Goal: Task Accomplishment & Management: Manage account settings

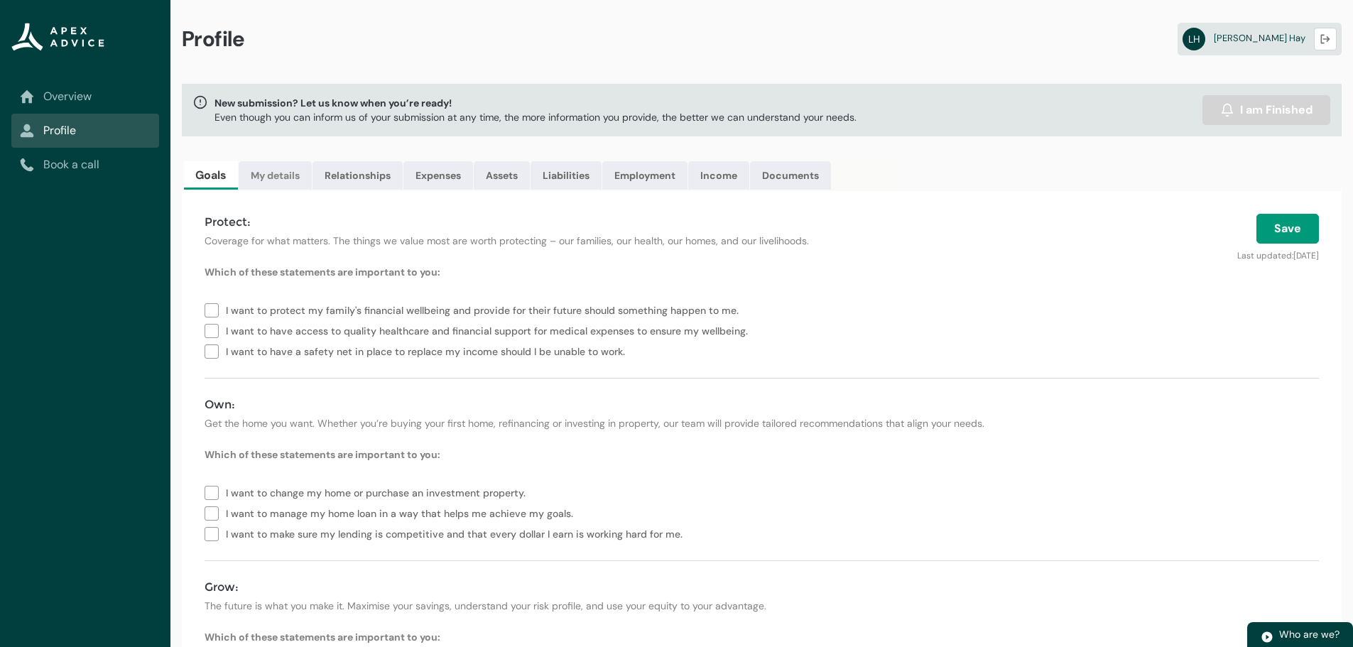
click at [270, 178] on link "My details" at bounding box center [275, 175] width 73 height 28
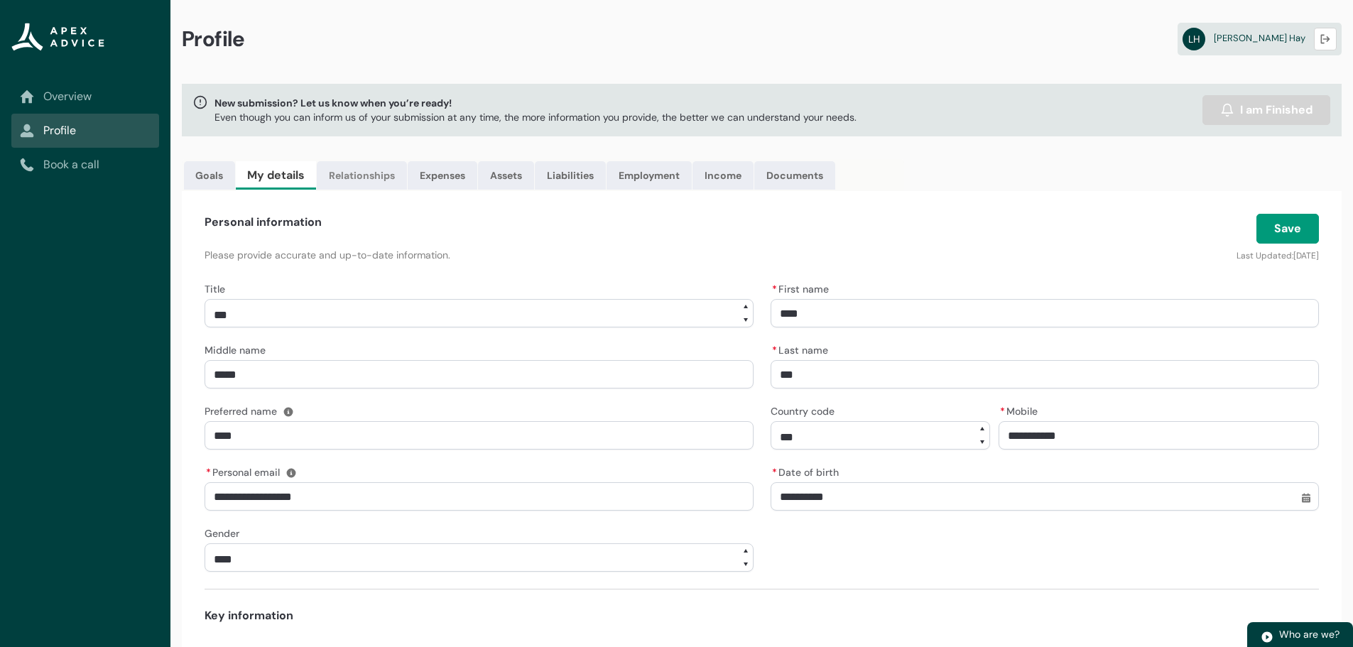
click at [384, 183] on link "Relationships" at bounding box center [362, 175] width 90 height 28
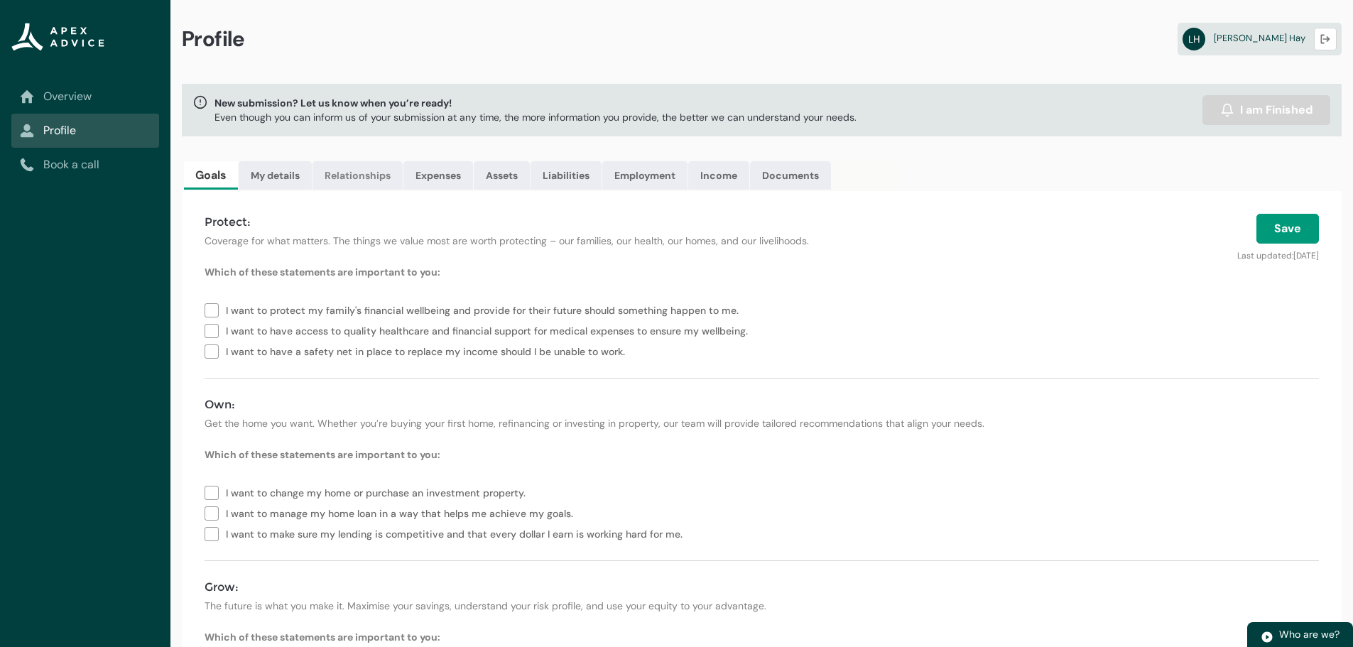
click at [349, 176] on link "Relationships" at bounding box center [358, 175] width 90 height 28
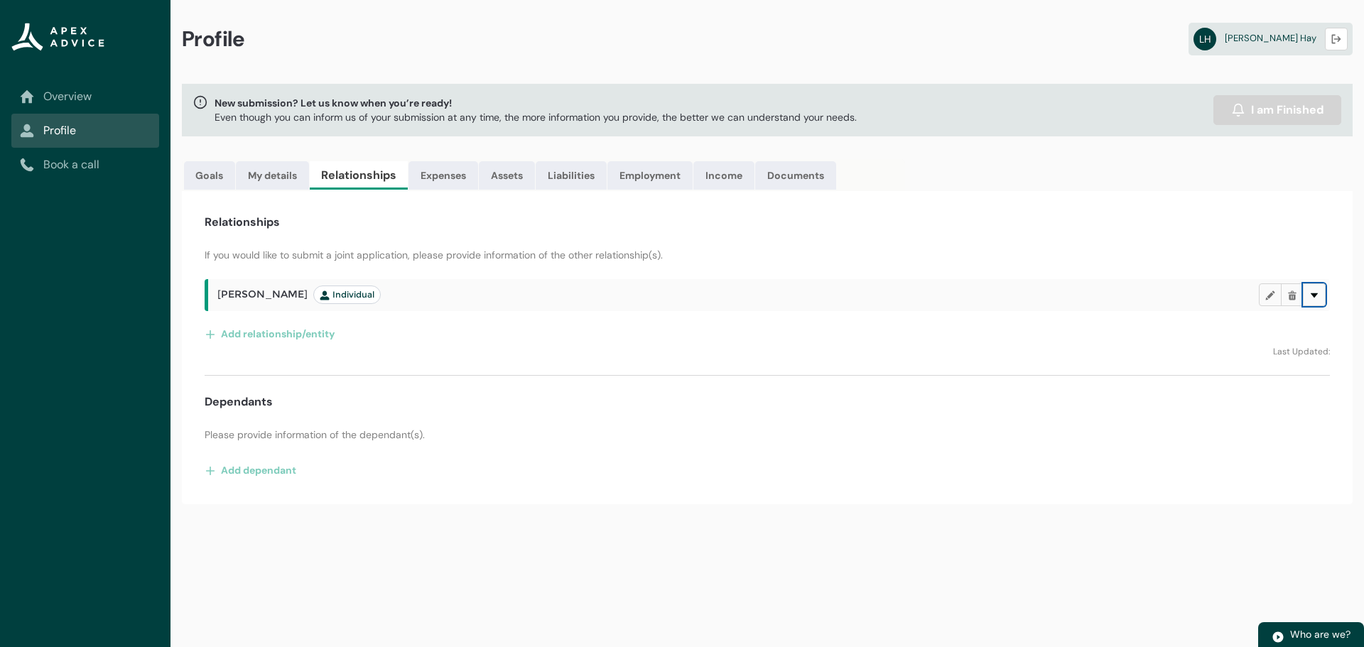
click at [1311, 297] on lightning-primitive-icon "button" at bounding box center [1314, 295] width 10 height 11
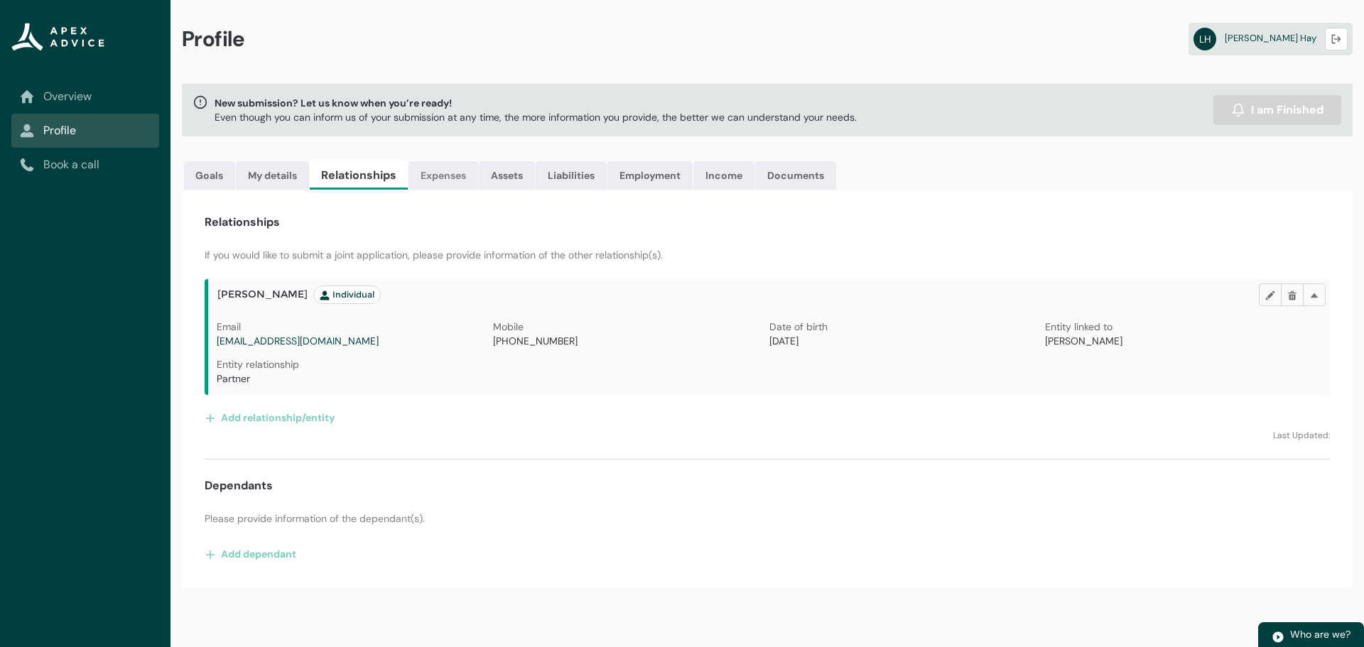
click at [455, 171] on link "Expenses" at bounding box center [443, 175] width 70 height 28
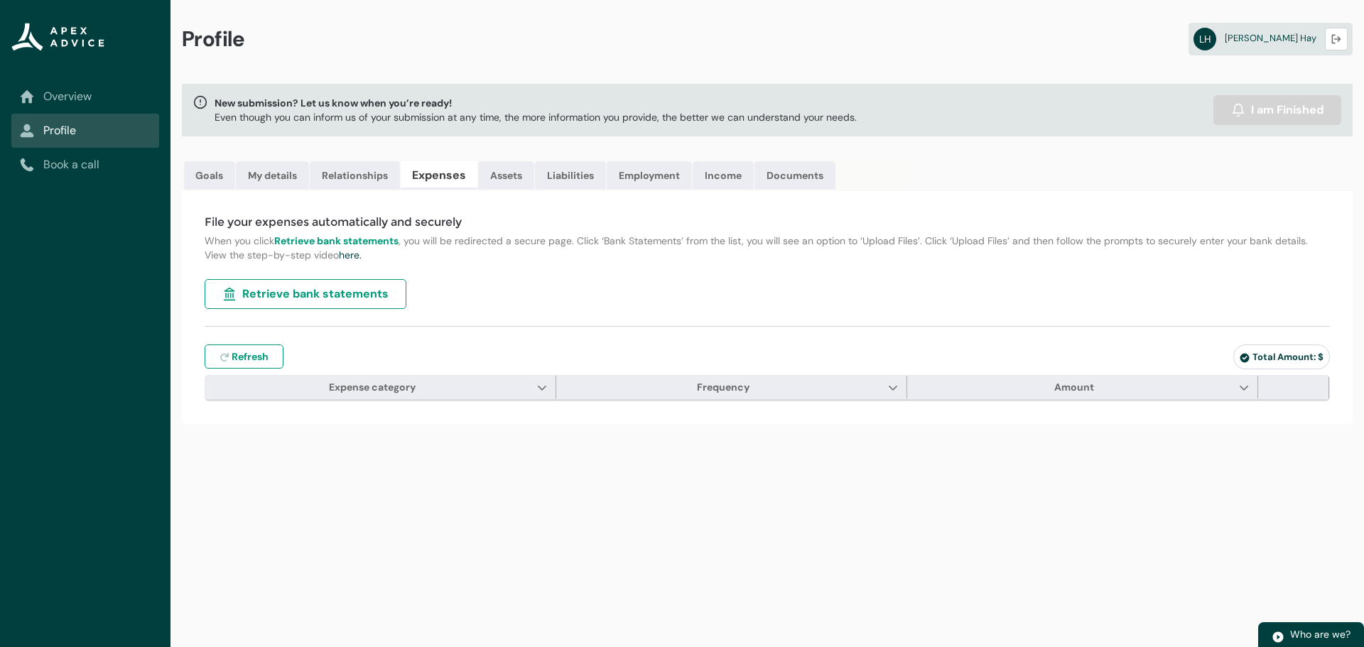
type input "***"
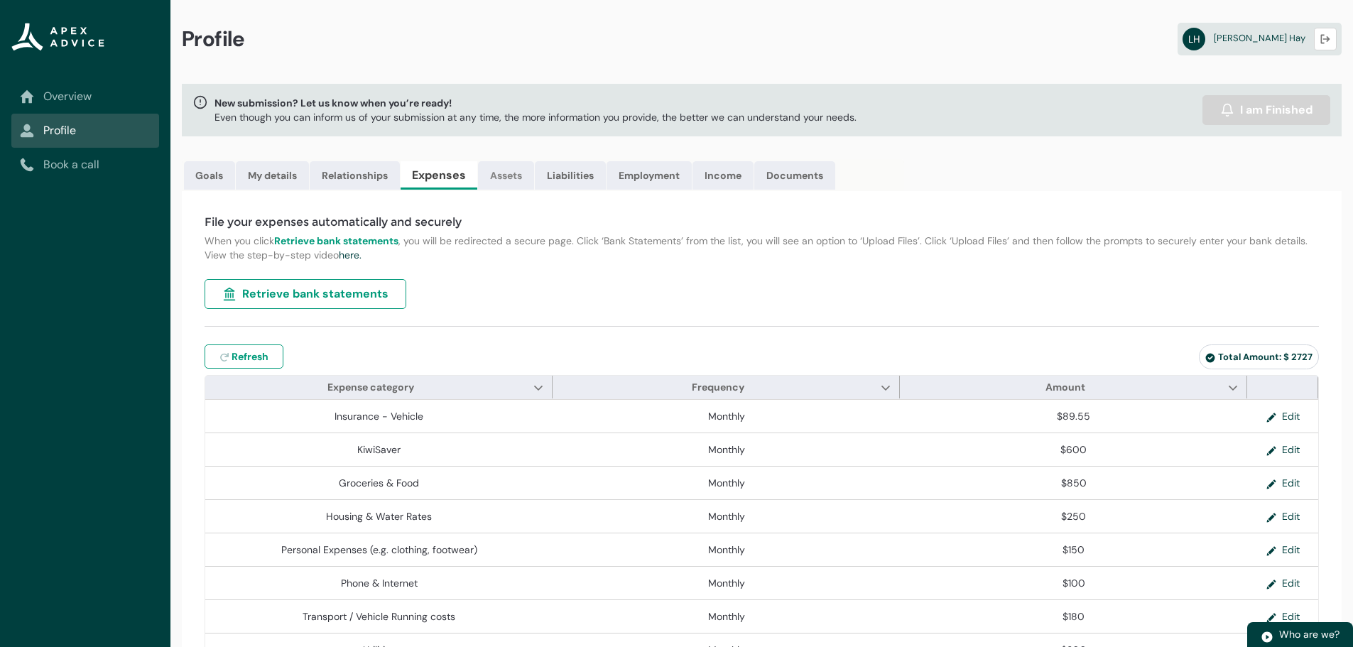
click at [516, 171] on link "Assets" at bounding box center [506, 175] width 56 height 28
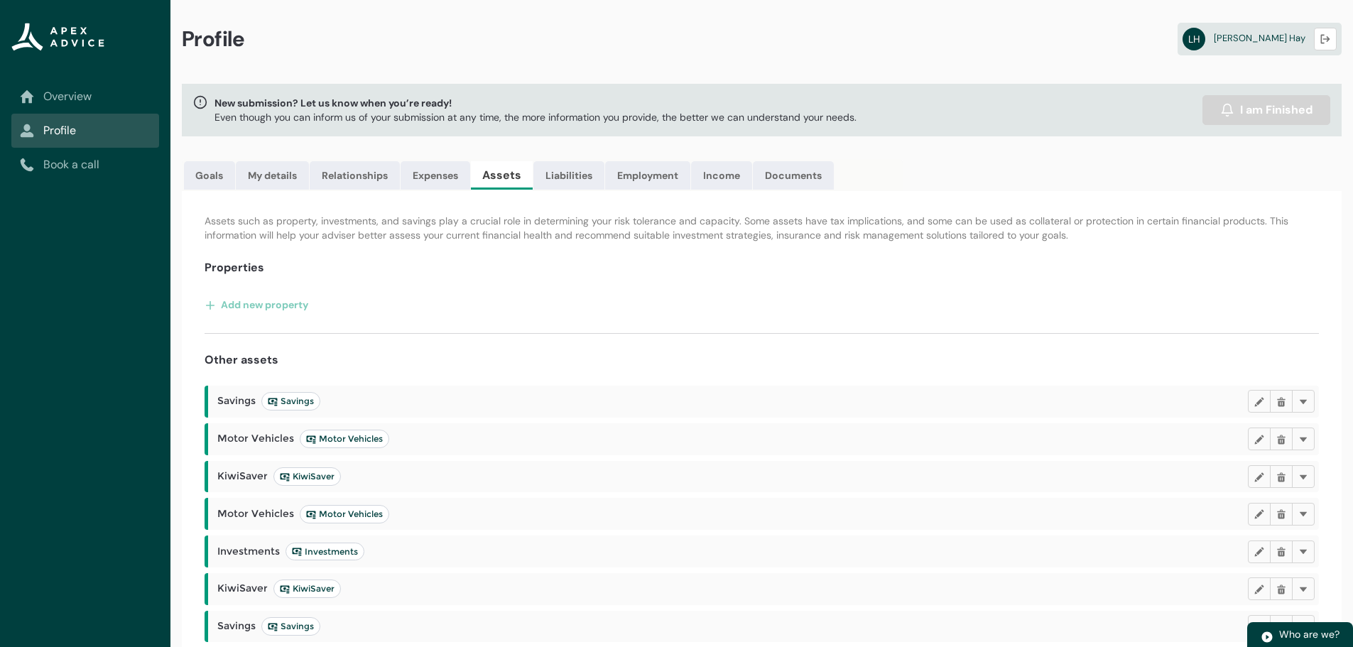
scroll to position [52, 0]
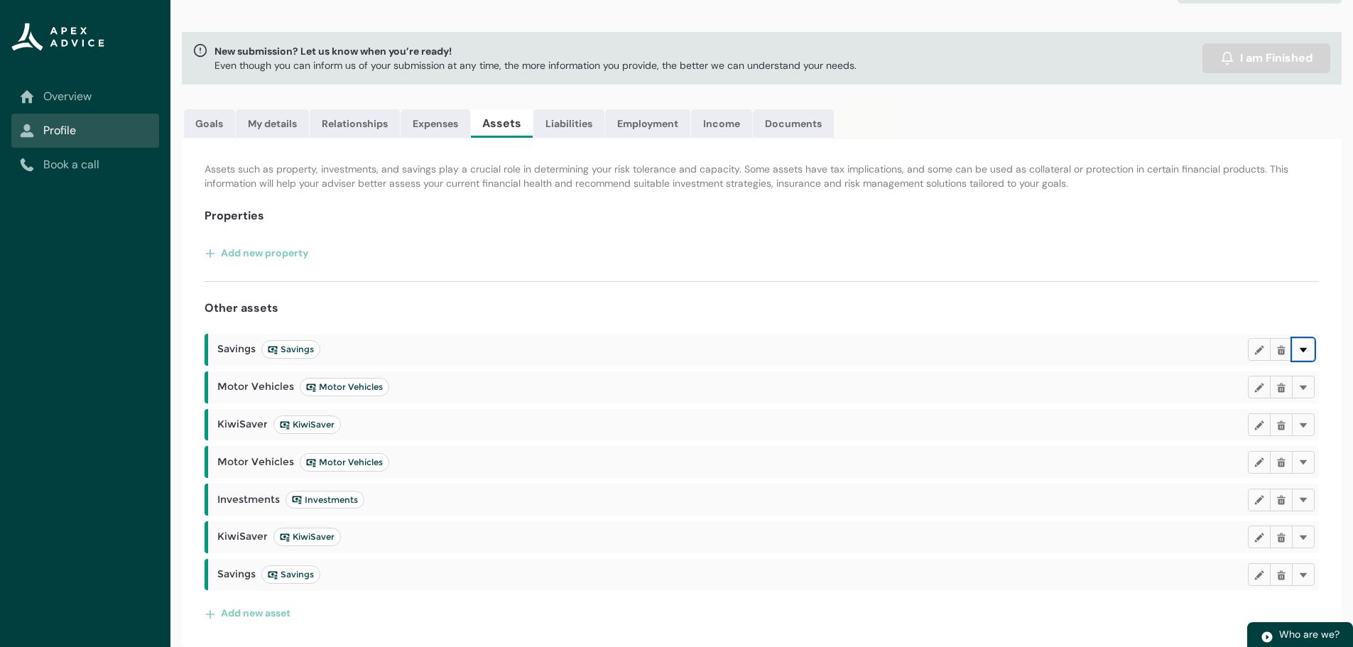
click at [1303, 356] on button "Delete" at bounding box center [1303, 349] width 23 height 23
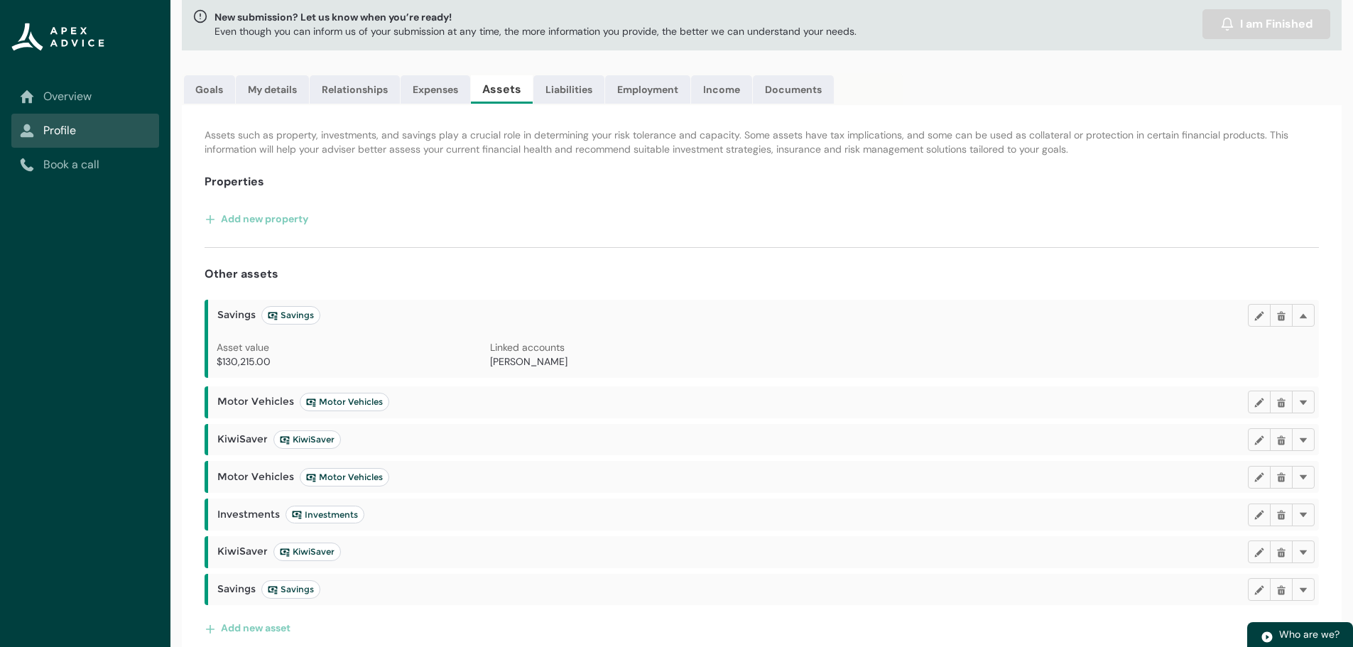
scroll to position [101, 0]
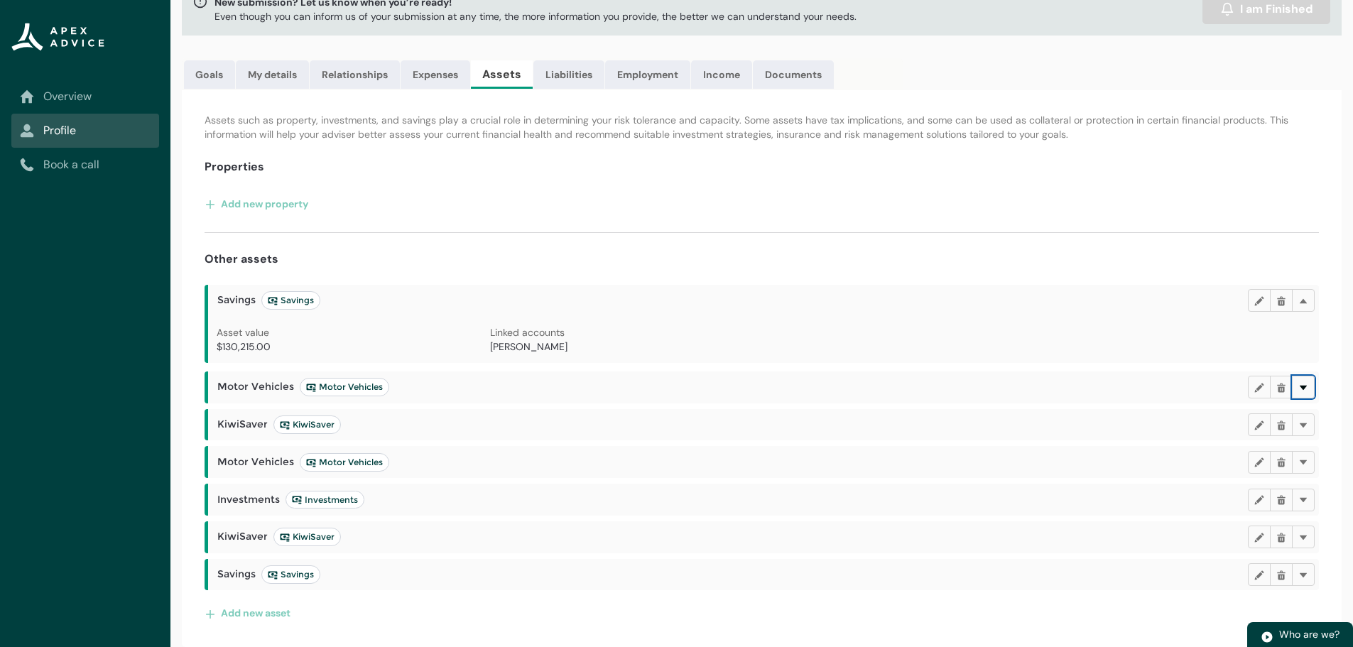
click at [1308, 388] on lightning-primitive-icon "button" at bounding box center [1303, 386] width 10 height 11
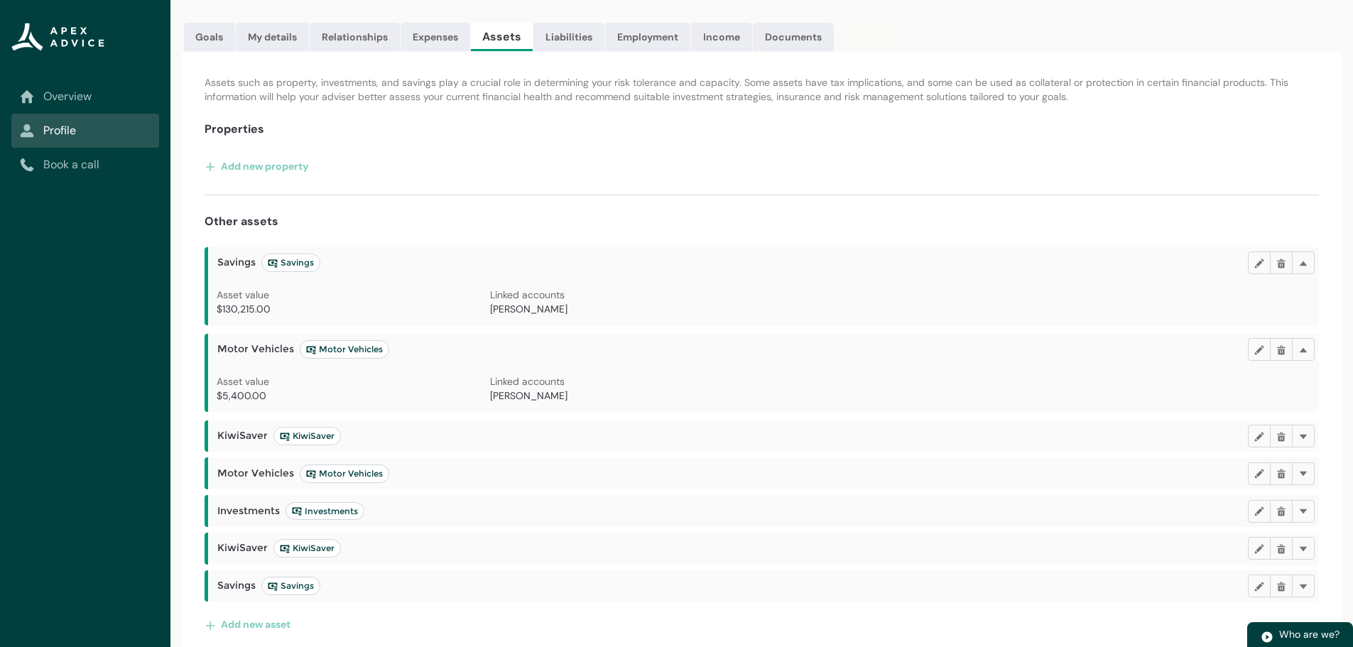
scroll to position [150, 0]
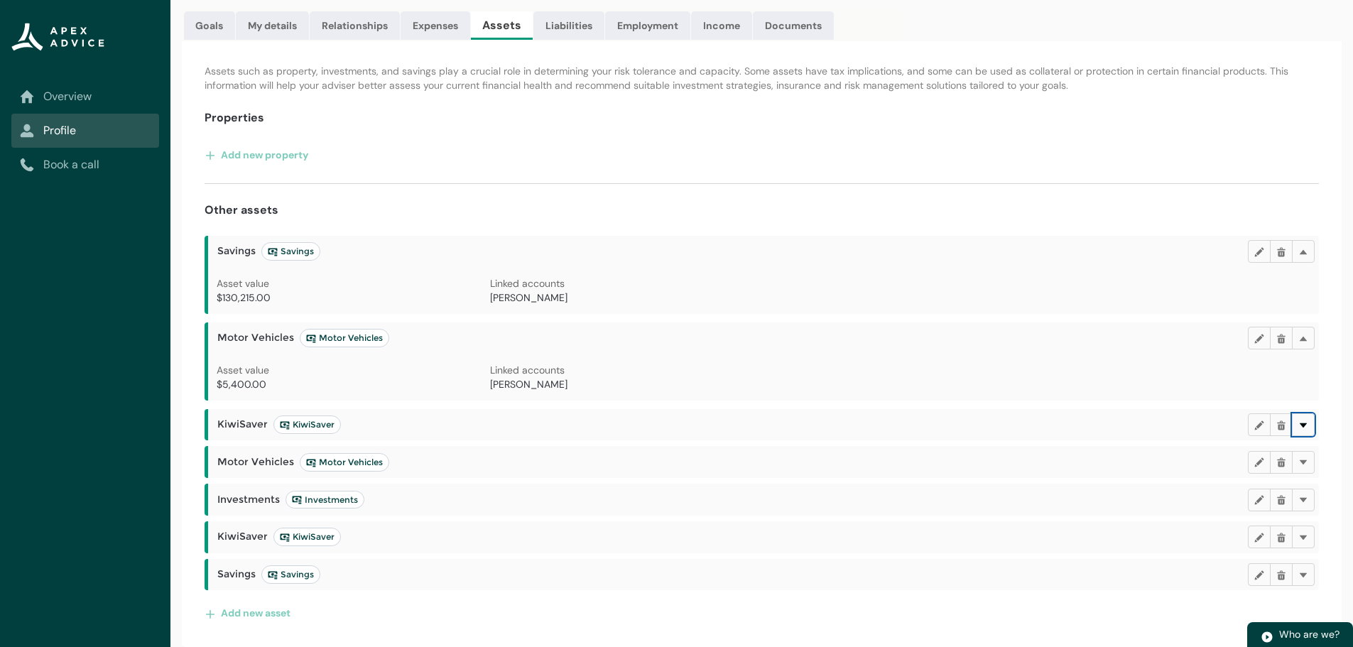
click at [1303, 423] on lightning-primitive-icon "button" at bounding box center [1303, 424] width 10 height 11
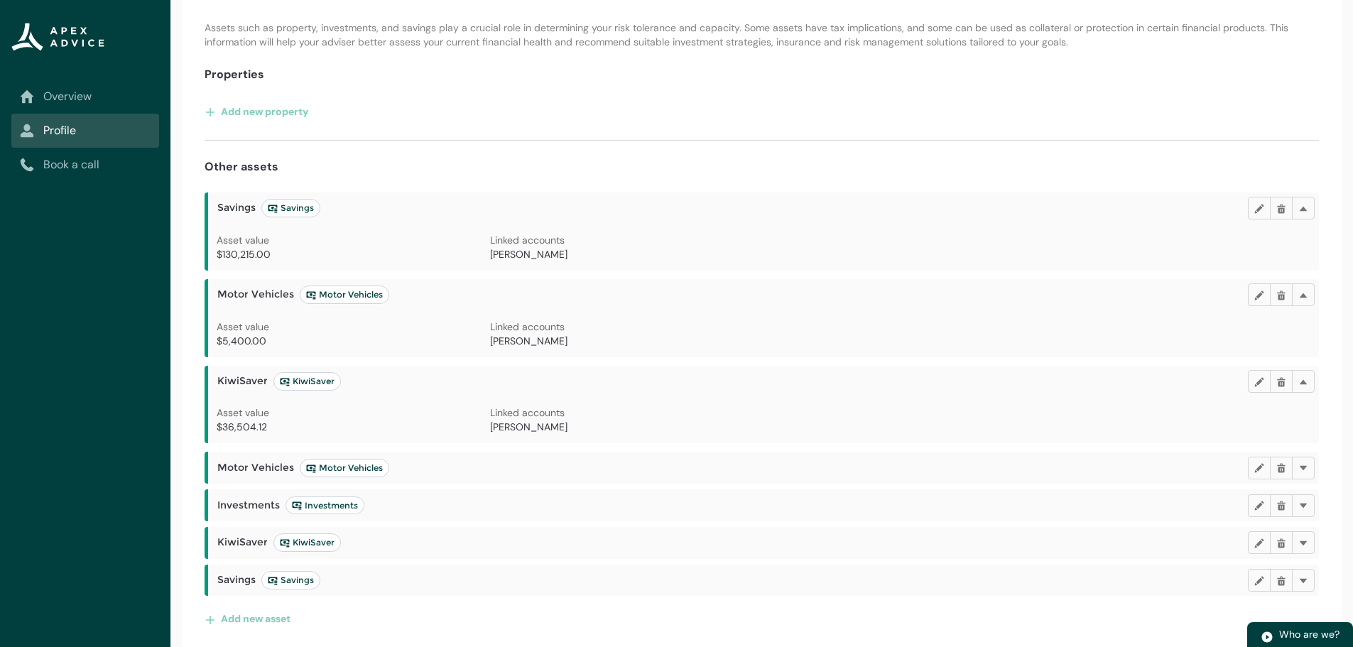
scroll to position [199, 0]
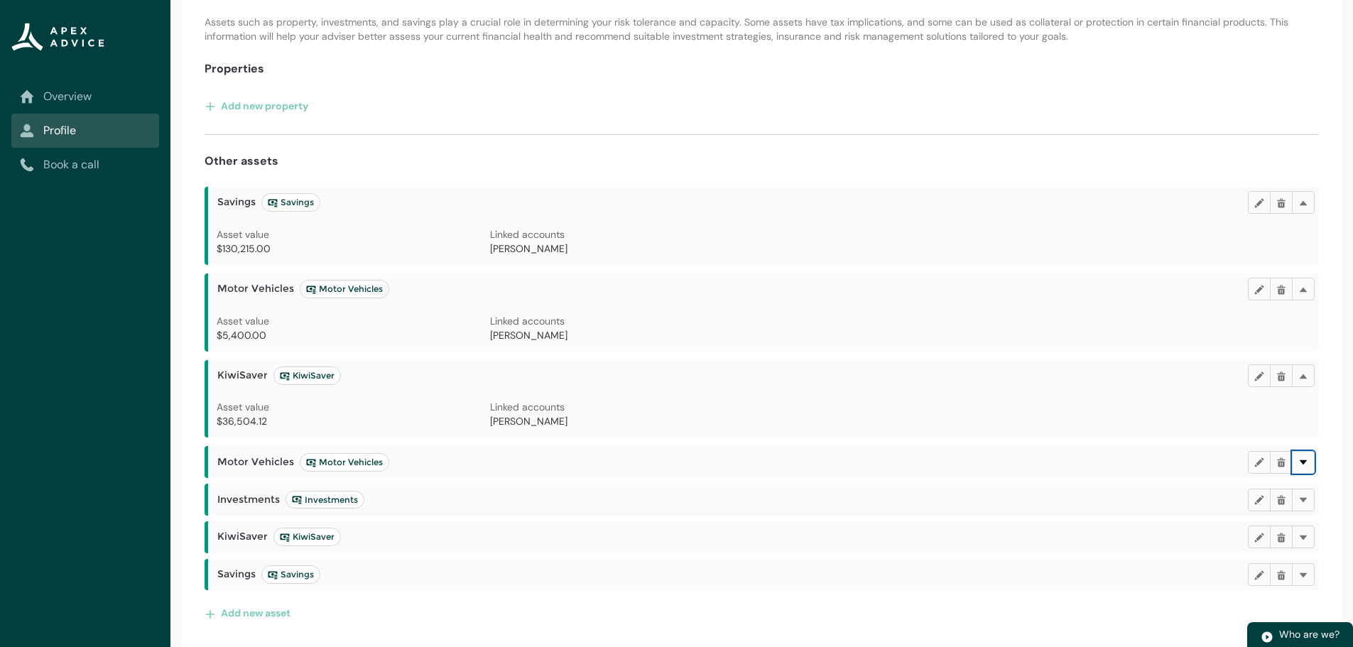
click at [1302, 464] on lightning-primitive-icon "button" at bounding box center [1303, 462] width 10 height 11
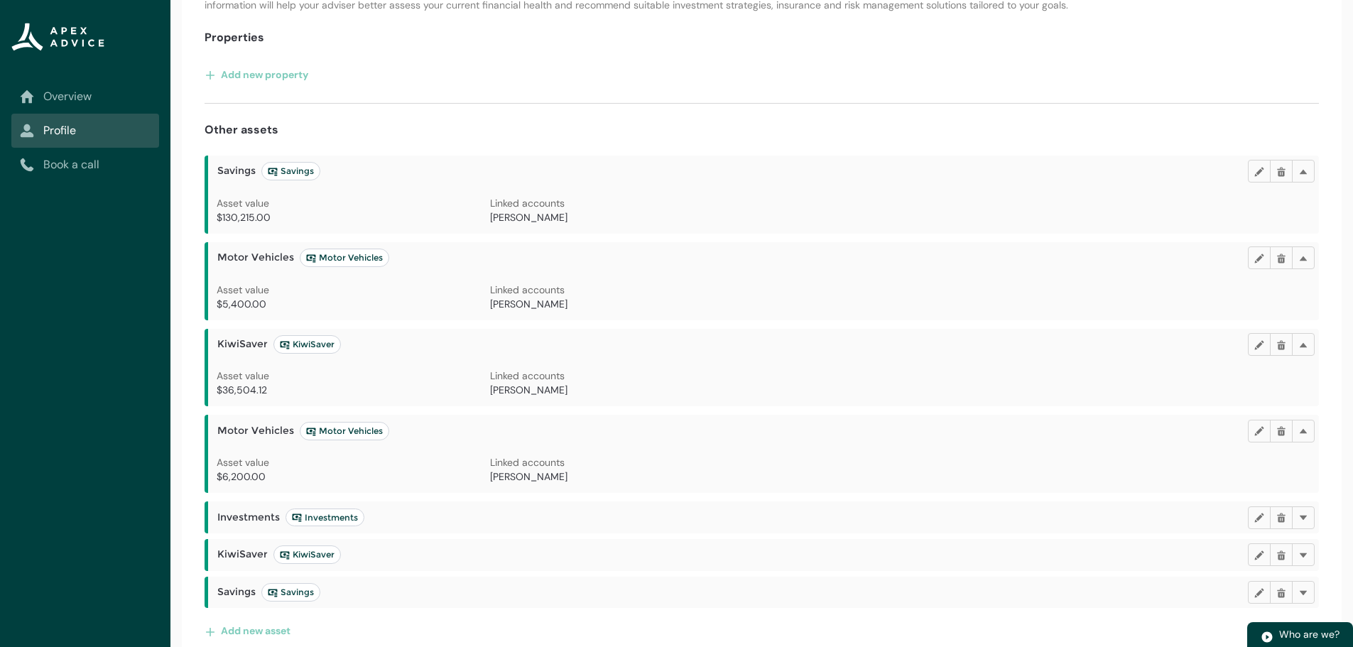
scroll to position [248, 0]
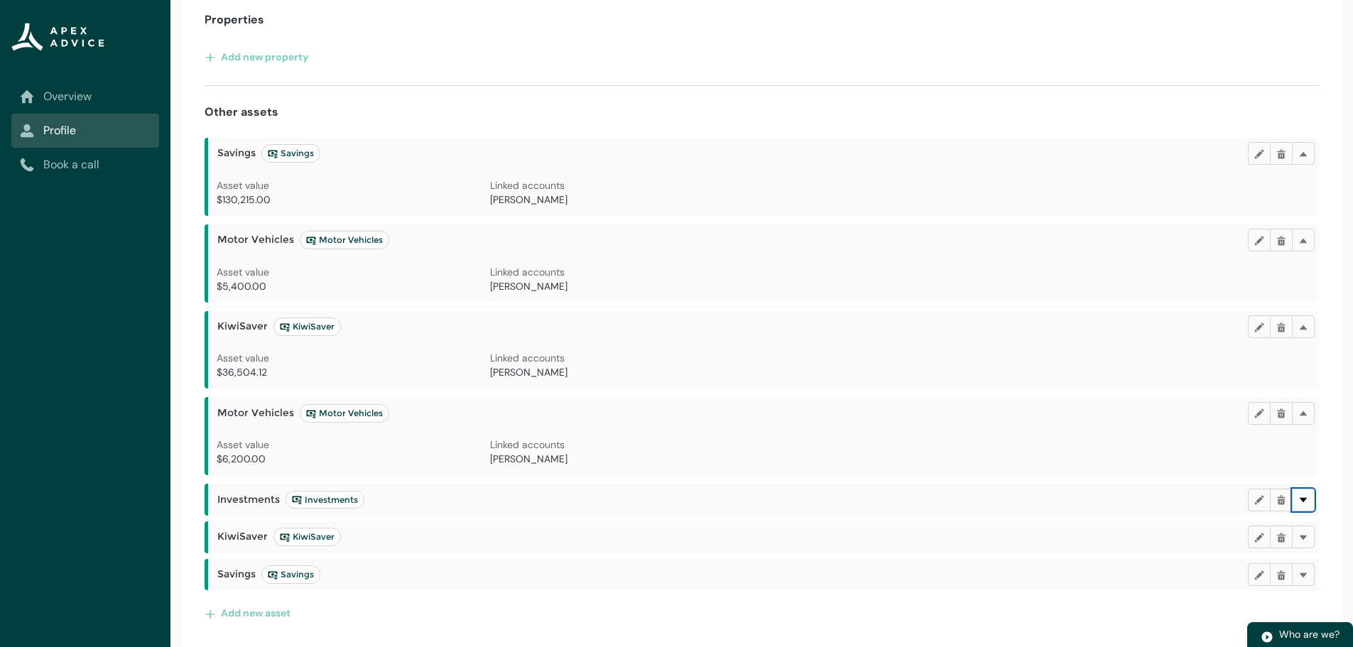
click at [1302, 504] on lightning-primitive-icon "button" at bounding box center [1303, 499] width 10 height 11
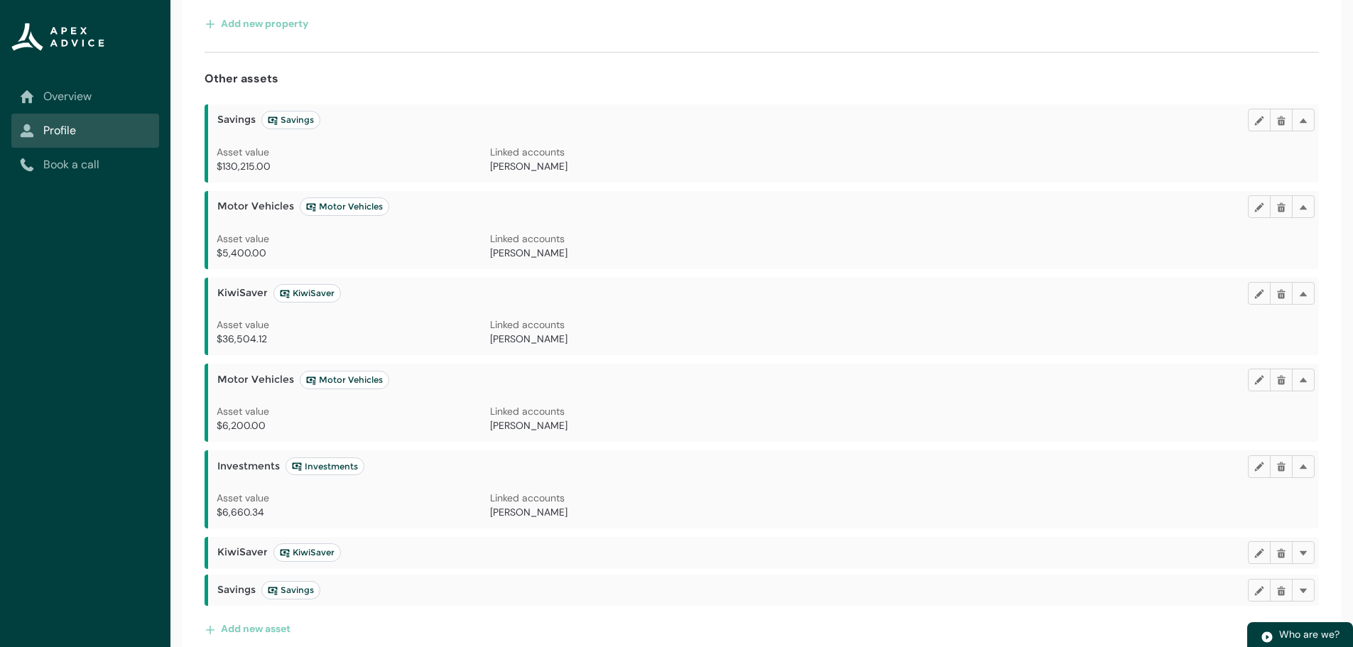
scroll to position [297, 0]
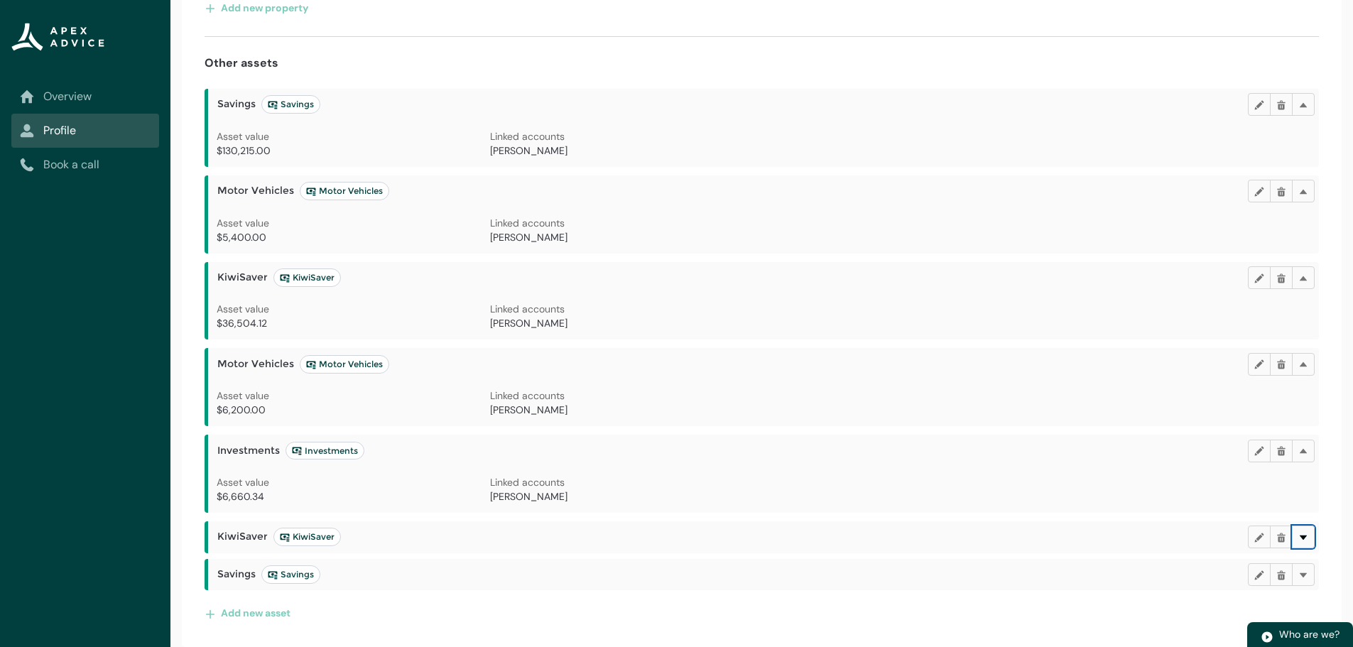
click at [1311, 536] on button "Delete" at bounding box center [1303, 537] width 23 height 23
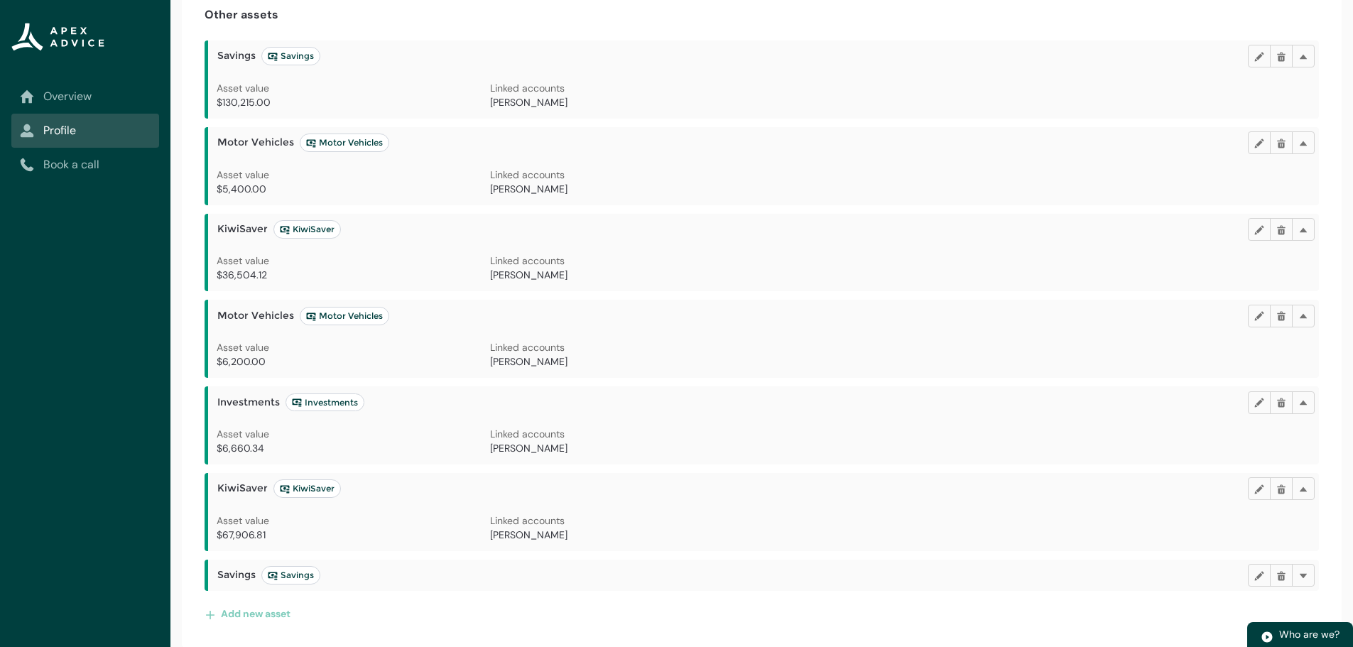
scroll to position [346, 0]
click at [1312, 572] on button "Delete" at bounding box center [1303, 574] width 23 height 23
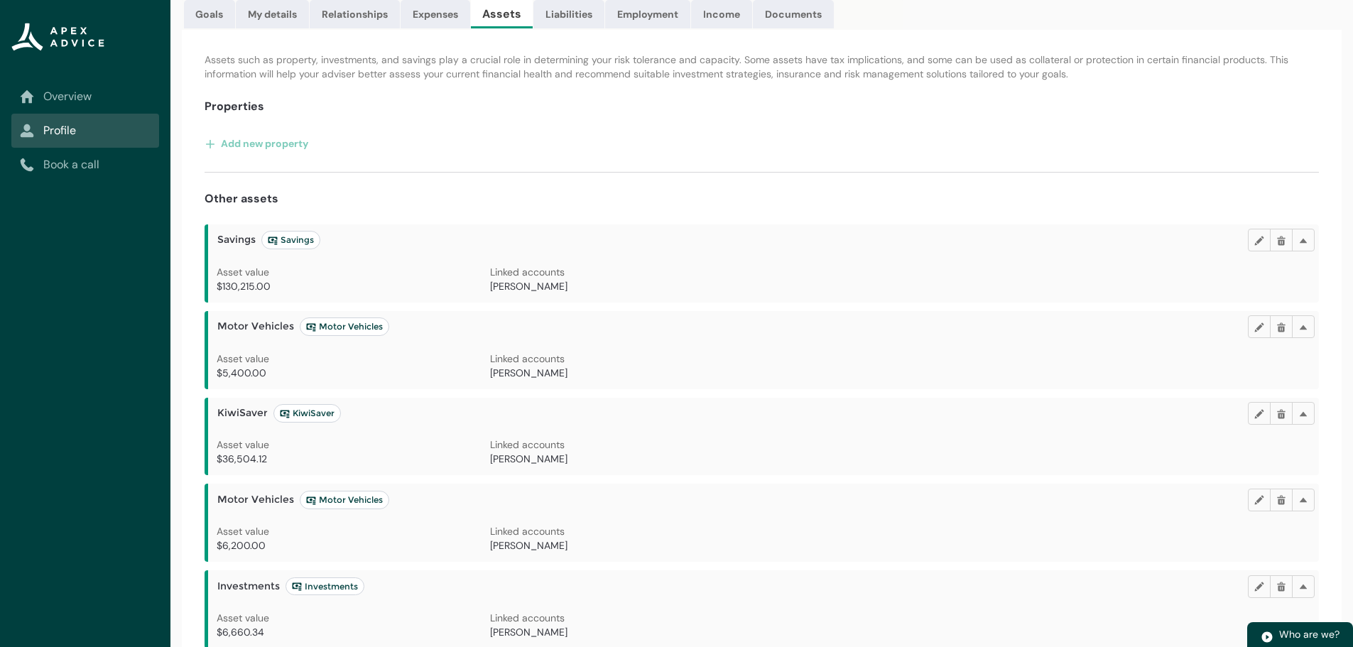
scroll to position [0, 0]
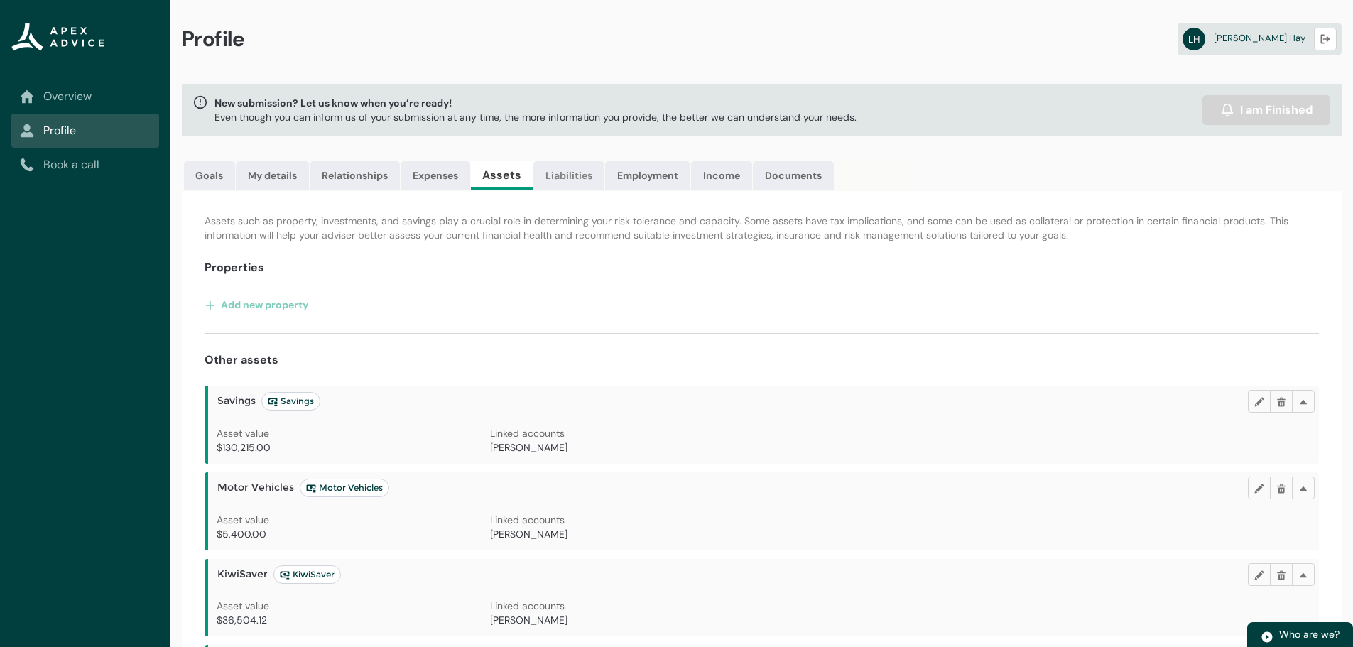
click at [574, 178] on link "Liabilities" at bounding box center [568, 175] width 71 height 28
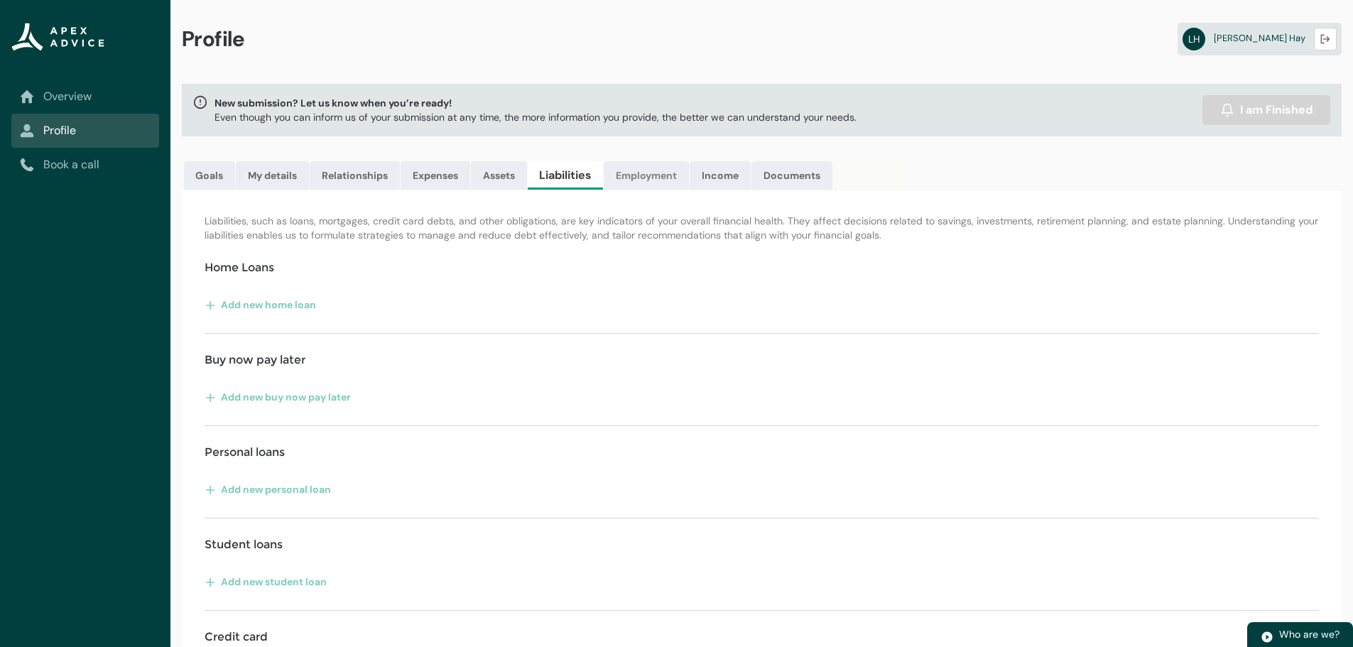
click at [653, 169] on link "Employment" at bounding box center [646, 175] width 85 height 28
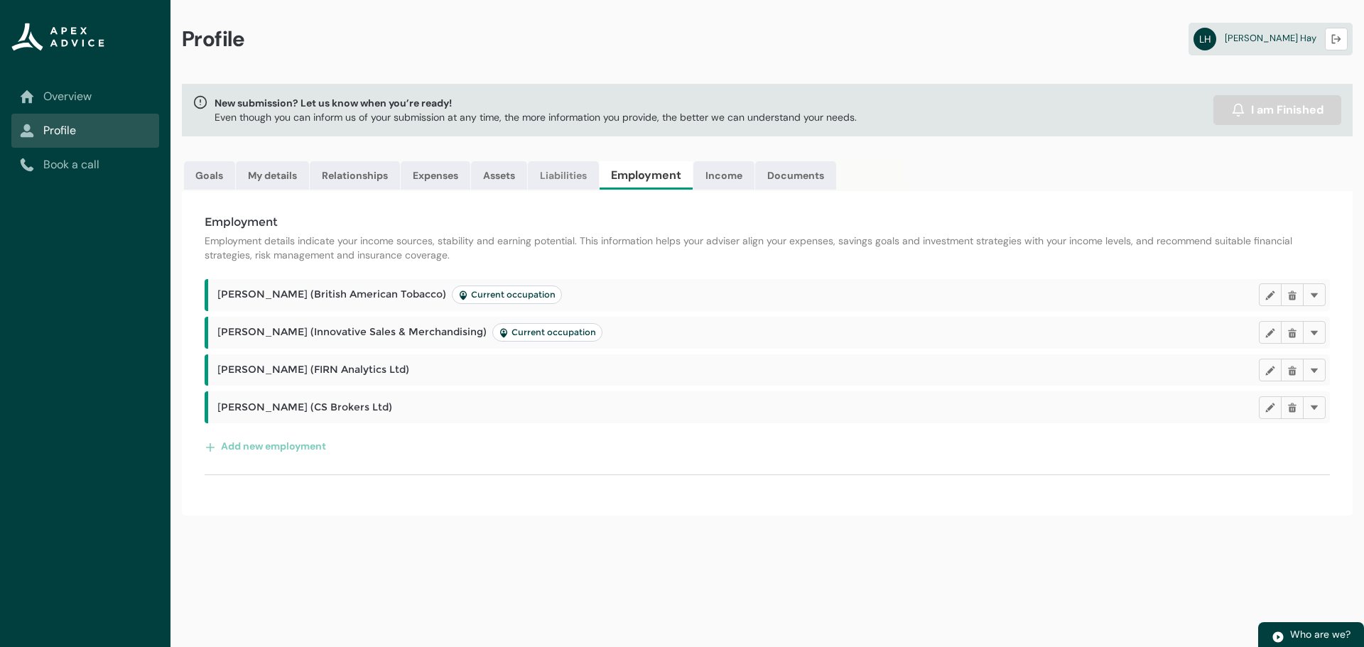
click at [558, 171] on link "Liabilities" at bounding box center [563, 175] width 71 height 28
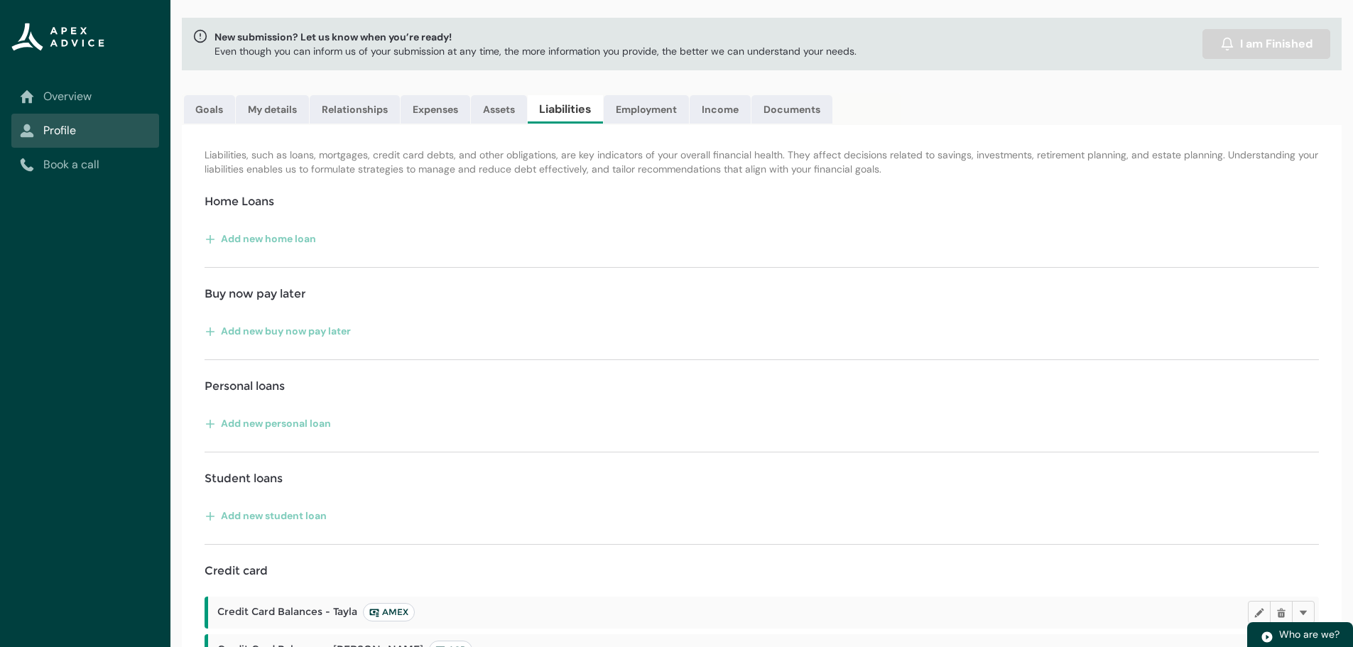
scroll to position [234, 0]
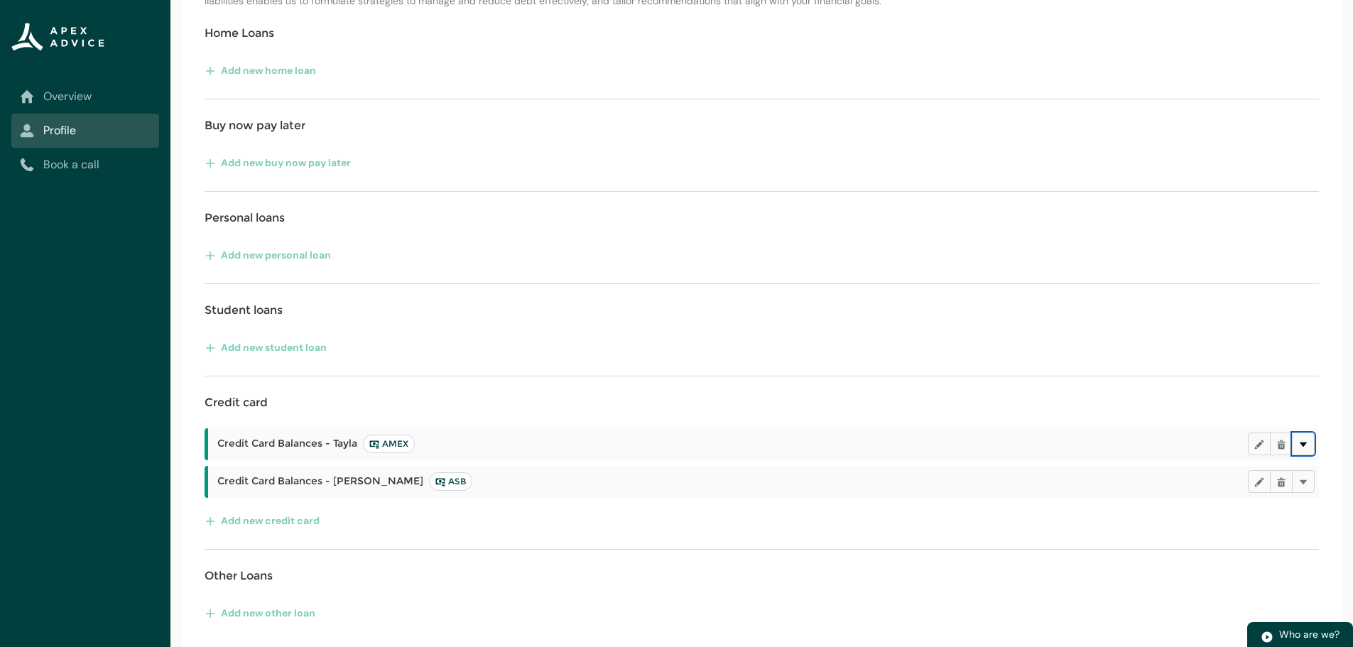
click at [1303, 446] on lightning-primitive-icon "button" at bounding box center [1303, 444] width 10 height 11
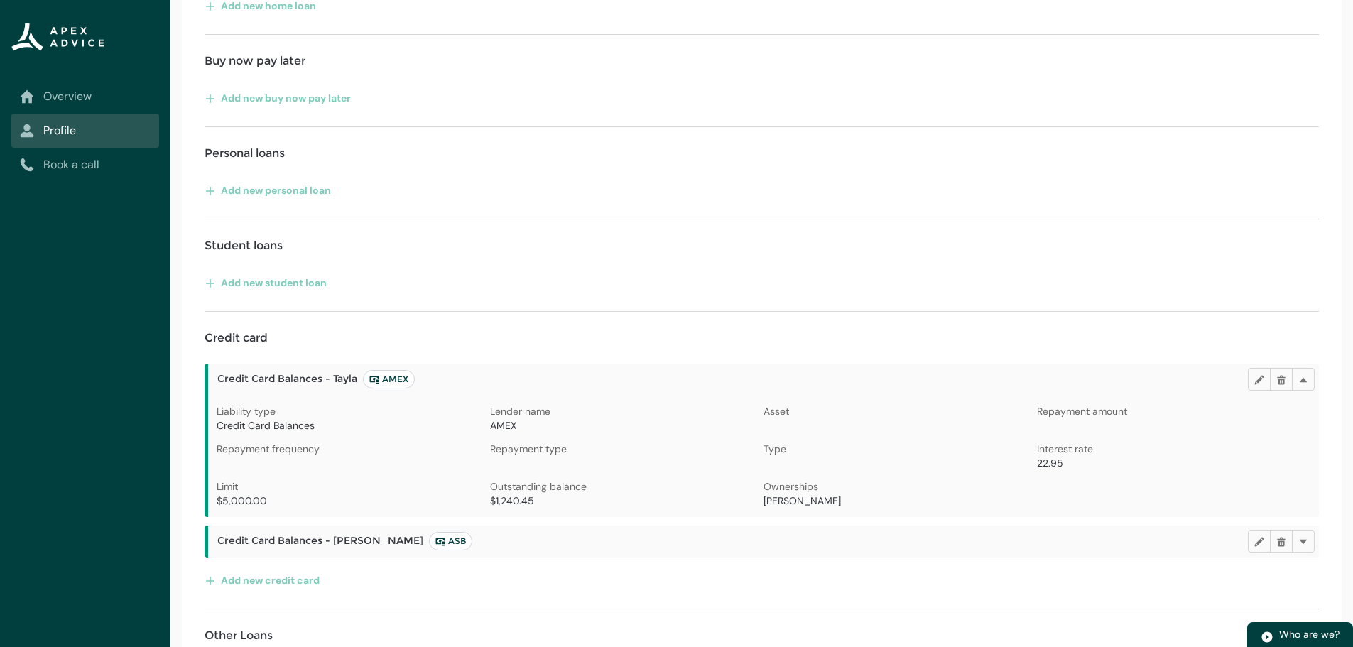
scroll to position [359, 0]
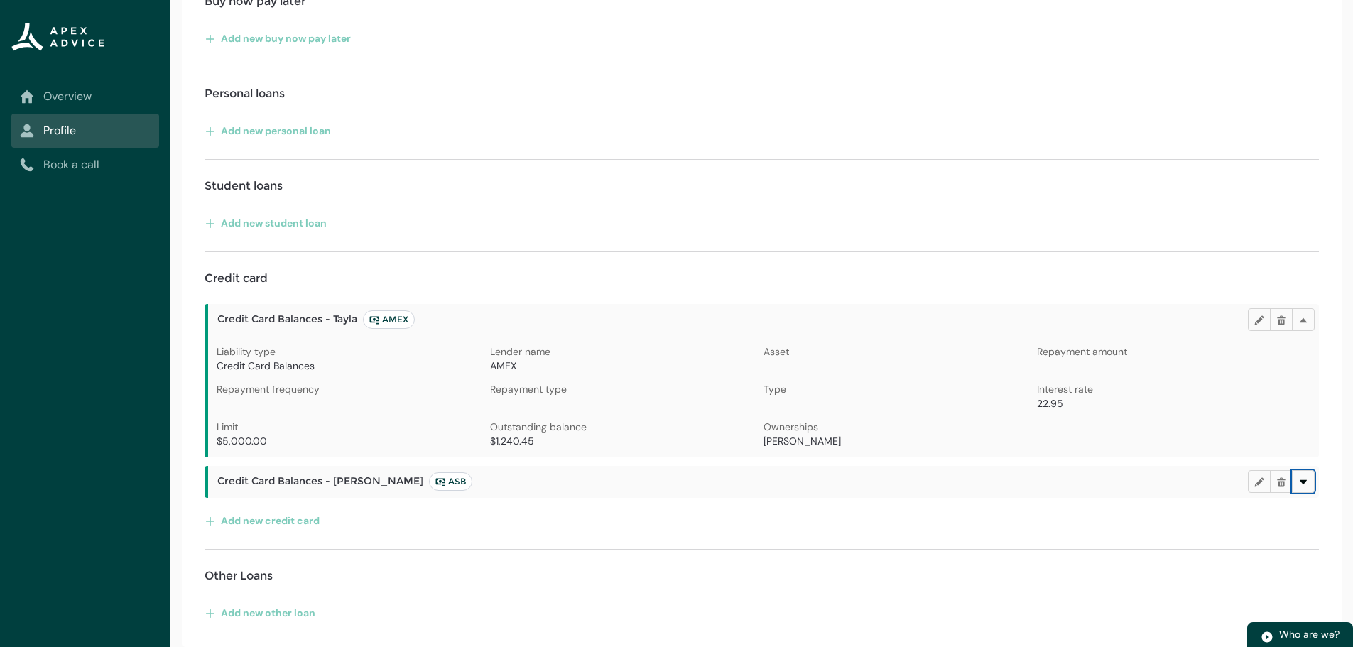
click at [1308, 481] on button "Delete" at bounding box center [1303, 481] width 23 height 23
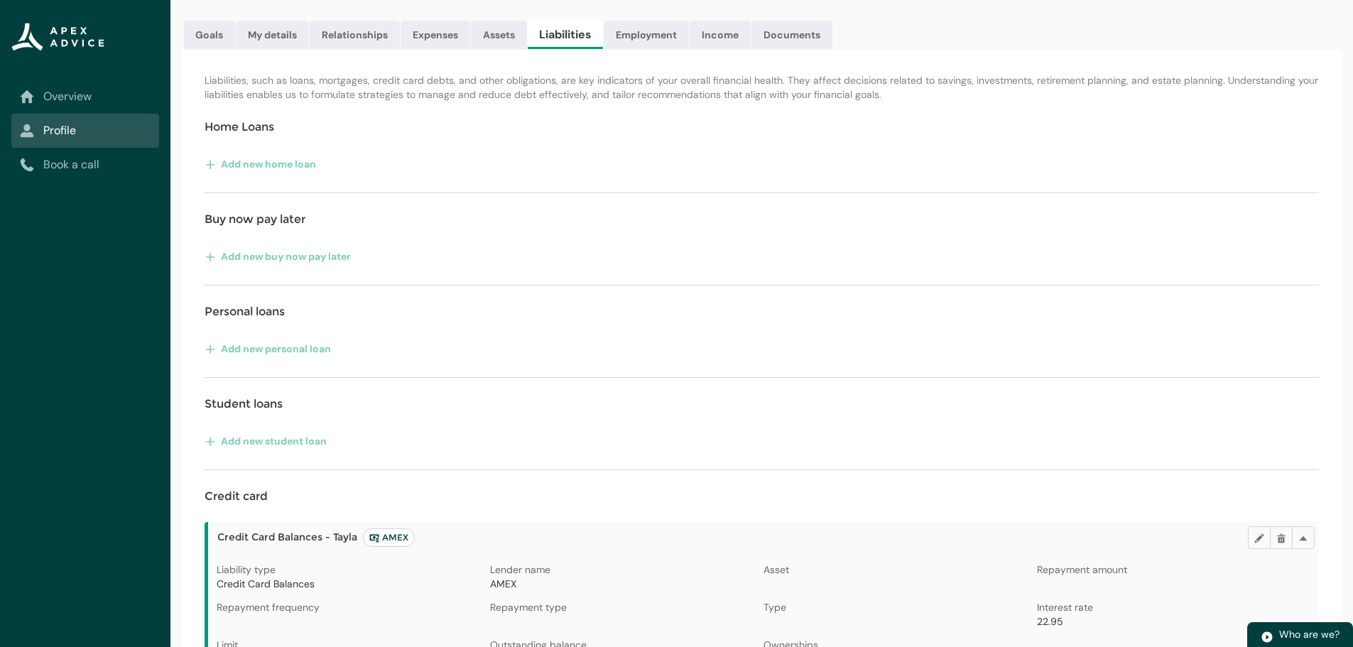
scroll to position [0, 0]
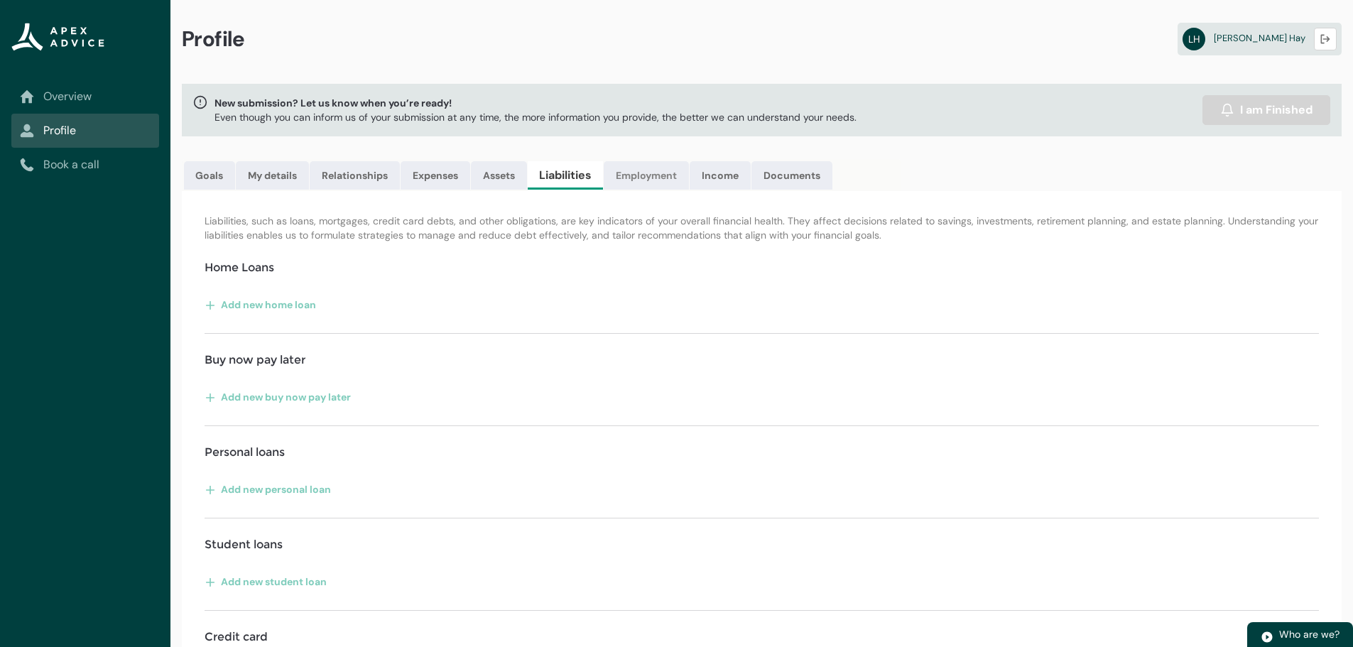
click at [657, 181] on link "Employment" at bounding box center [646, 175] width 85 height 28
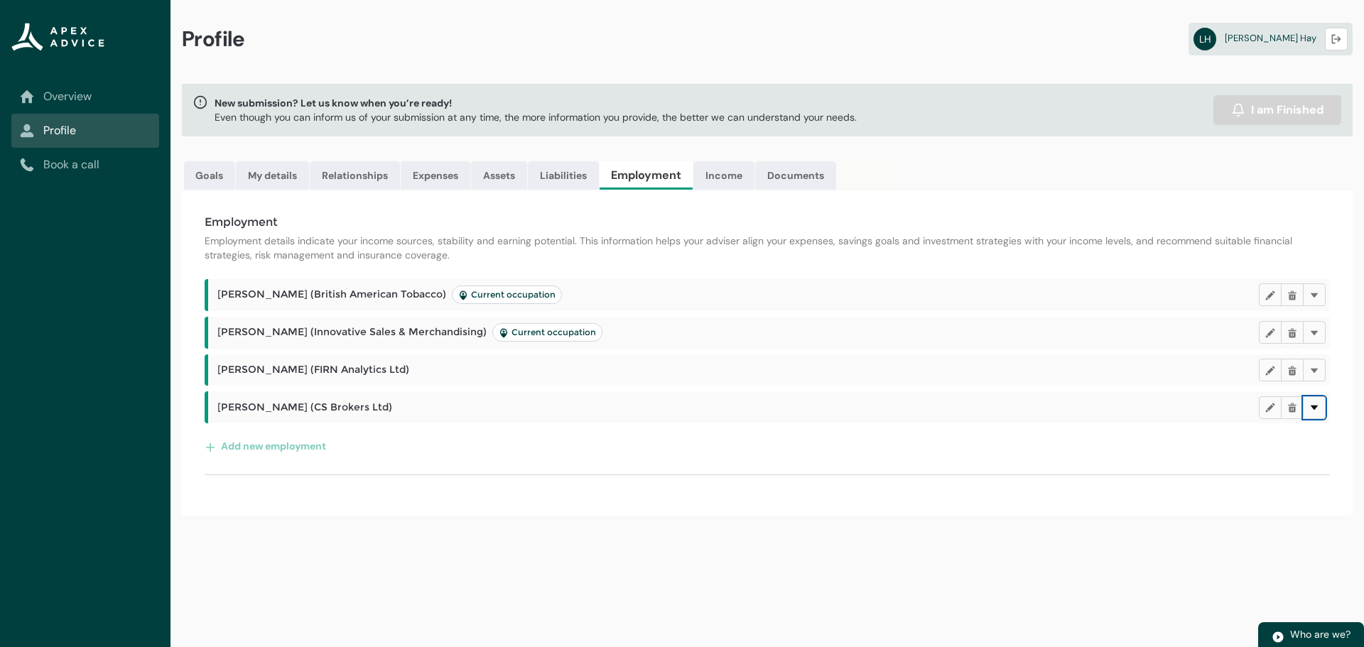
click at [1318, 408] on lightning-primitive-icon "button" at bounding box center [1314, 407] width 10 height 11
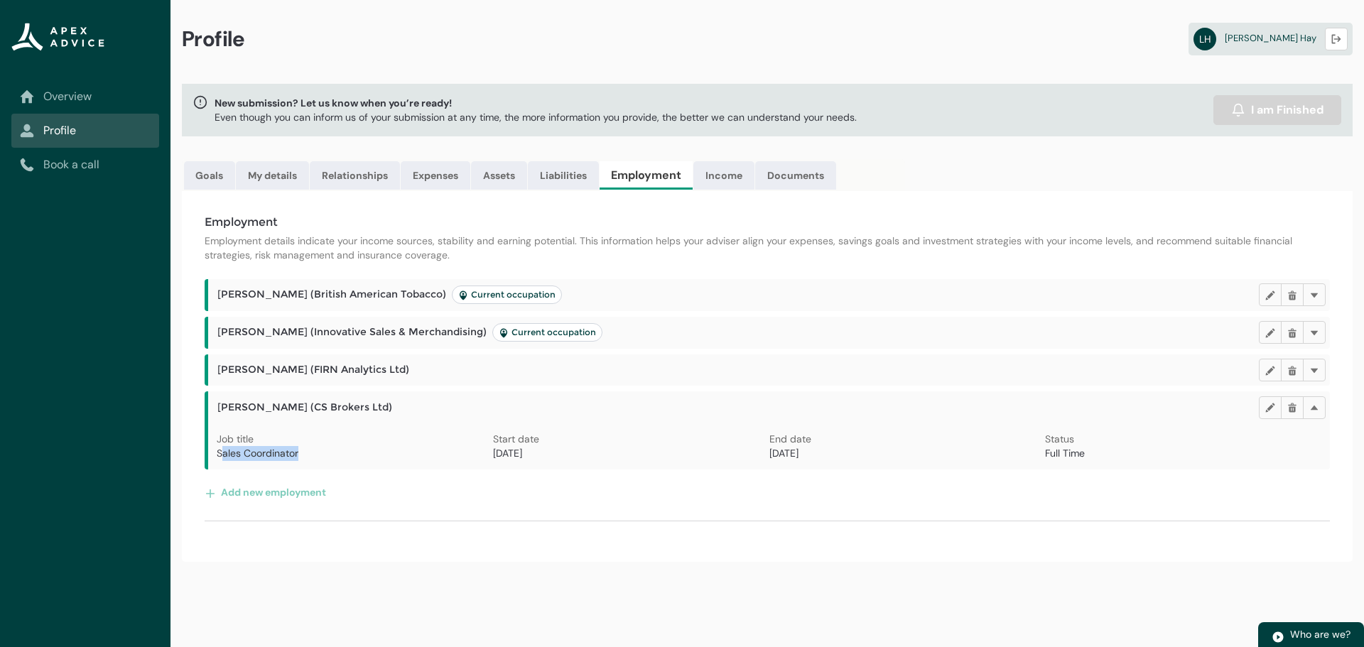
drag, startPoint x: 310, startPoint y: 458, endPoint x: 224, endPoint y: 454, distance: 85.3
click at [224, 454] on p "Sales Coordinator" at bounding box center [355, 453] width 276 height 15
click at [401, 415] on header "[PERSON_NAME] (CS Brokers Ltd) Edit Delete Delete" at bounding box center [771, 407] width 1108 height 23
click at [398, 413] on h2 "[PERSON_NAME] (CS Brokers Ltd)" at bounding box center [737, 407] width 1041 height 13
drag, startPoint x: 398, startPoint y: 402, endPoint x: 221, endPoint y: 405, distance: 176.9
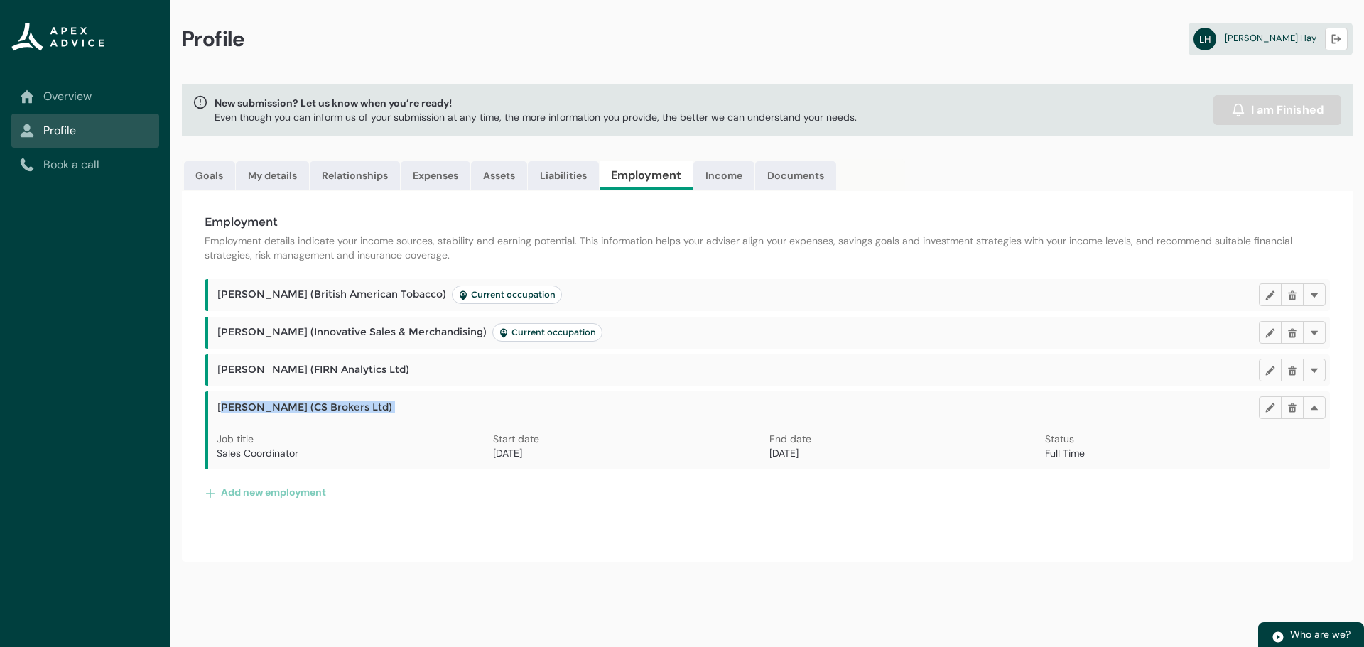
click at [221, 405] on h2 "[PERSON_NAME] (CS Brokers Ltd)" at bounding box center [737, 407] width 1041 height 13
click at [313, 377] on header "[PERSON_NAME] (FIRN Analytics Ltd) Edit Delete Delete" at bounding box center [771, 370] width 1108 height 23
click at [1319, 407] on button "Delete" at bounding box center [1314, 407] width 23 height 23
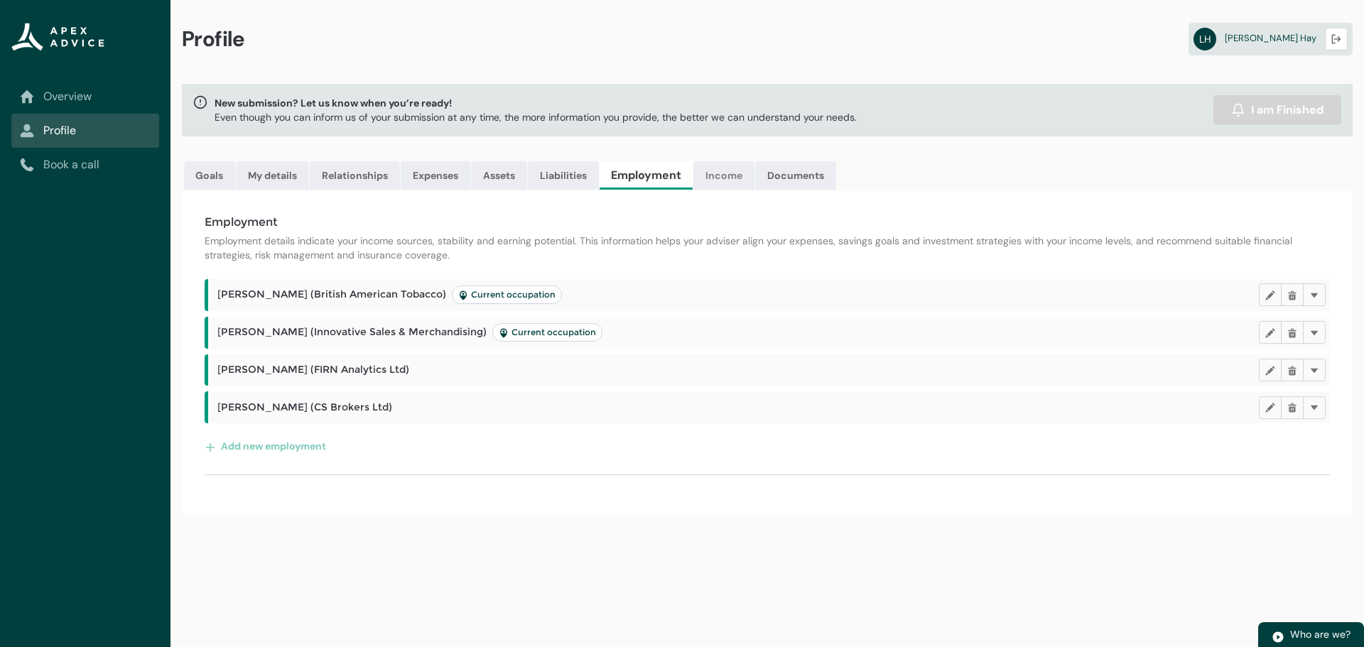
click at [710, 178] on link "Income" at bounding box center [723, 175] width 61 height 28
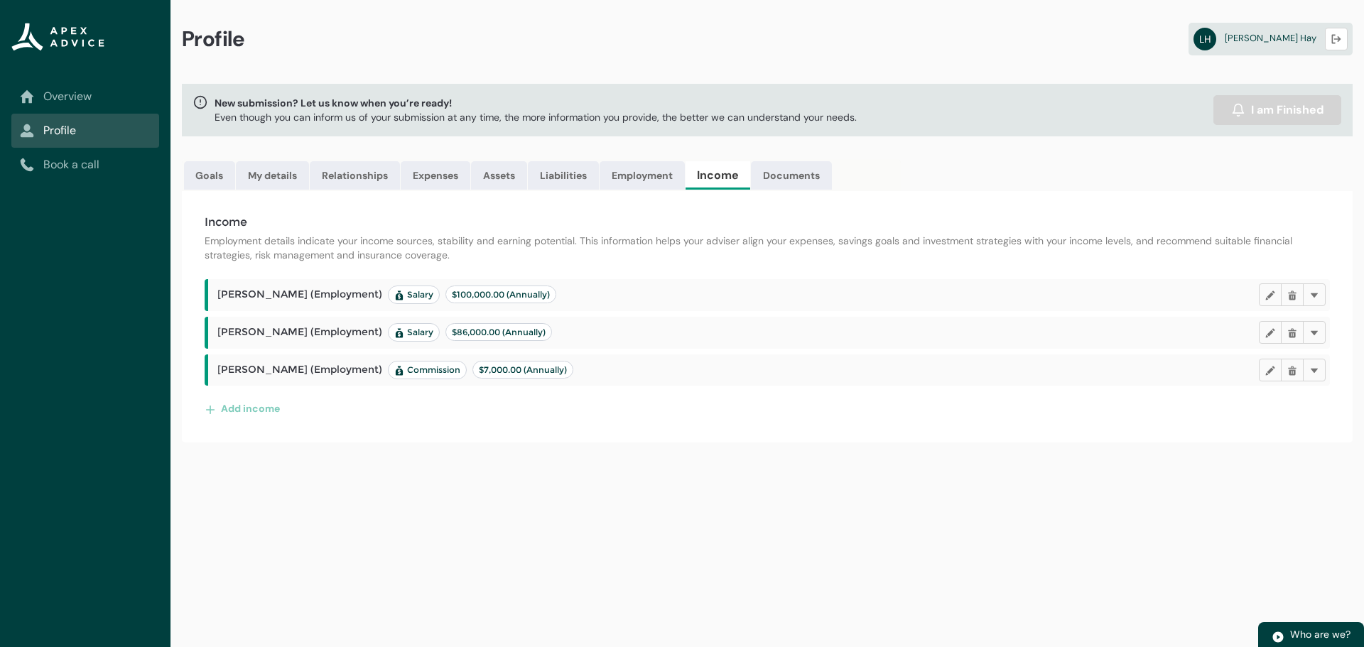
click at [339, 369] on span "[PERSON_NAME] (Employment) Commission $7,000.00 (Annually)" at bounding box center [395, 370] width 356 height 18
click at [332, 325] on span "[PERSON_NAME] (Employment) Salary $86,000.00 (Annually)" at bounding box center [384, 332] width 335 height 18
click at [337, 283] on header "[PERSON_NAME] (Employment) Salary $100,000.00 (Annually) Edit Delete Delete" at bounding box center [771, 294] width 1108 height 23
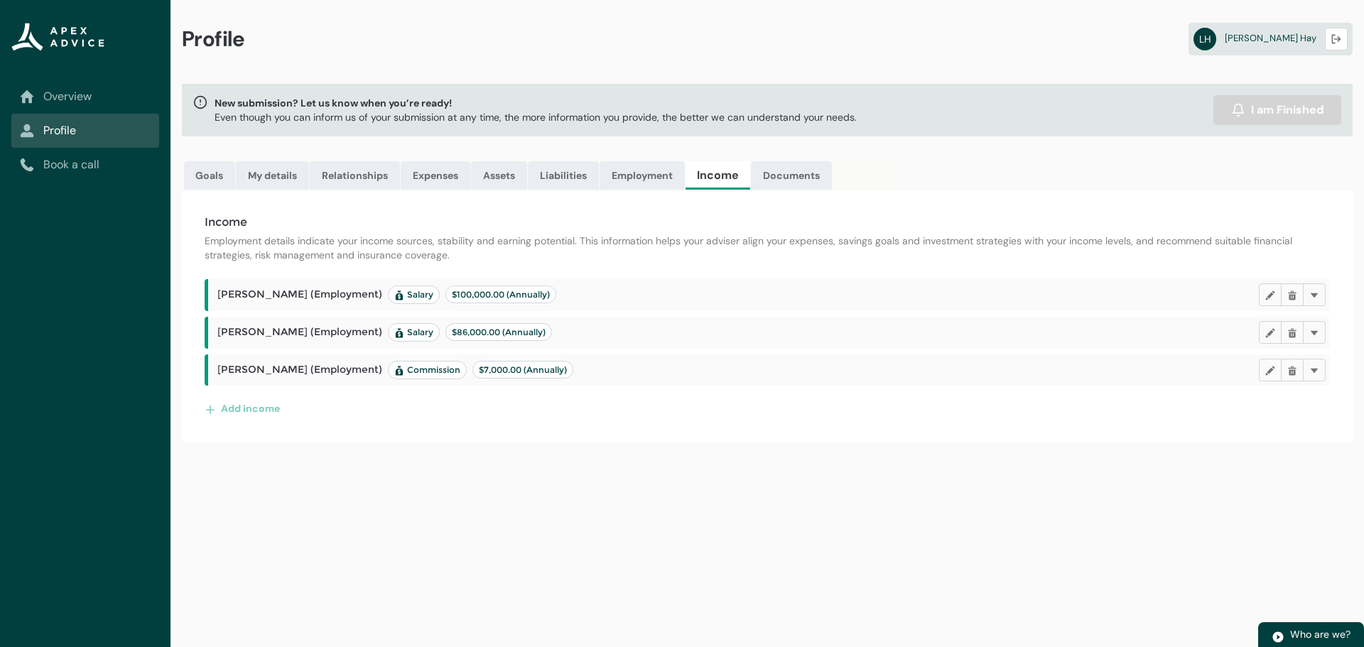
click at [337, 283] on header "[PERSON_NAME] (Employment) Salary $100,000.00 (Annually) Edit Delete Delete" at bounding box center [771, 294] width 1108 height 23
click at [633, 470] on div "Profile LH [PERSON_NAME] Logout New submission? Let us know when you’re ready! …" at bounding box center [766, 323] width 1193 height 647
click at [274, 173] on link "My details" at bounding box center [272, 175] width 73 height 28
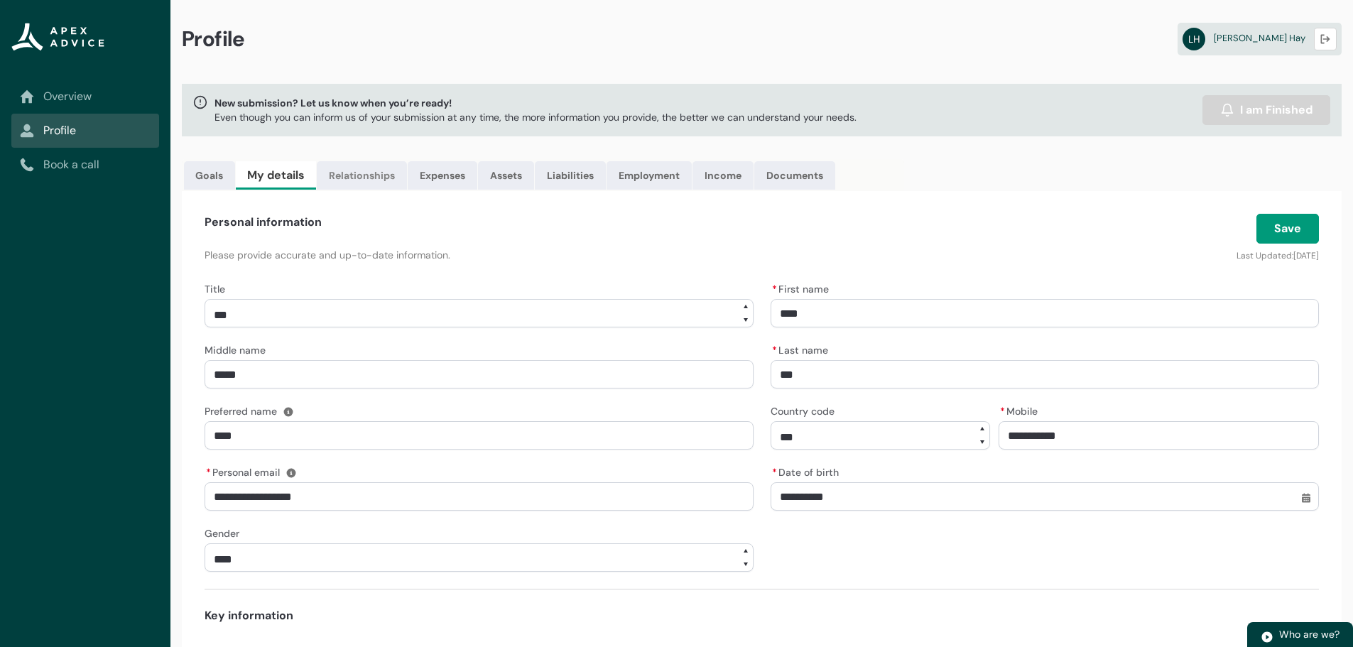
click at [371, 168] on link "Relationships" at bounding box center [362, 175] width 90 height 28
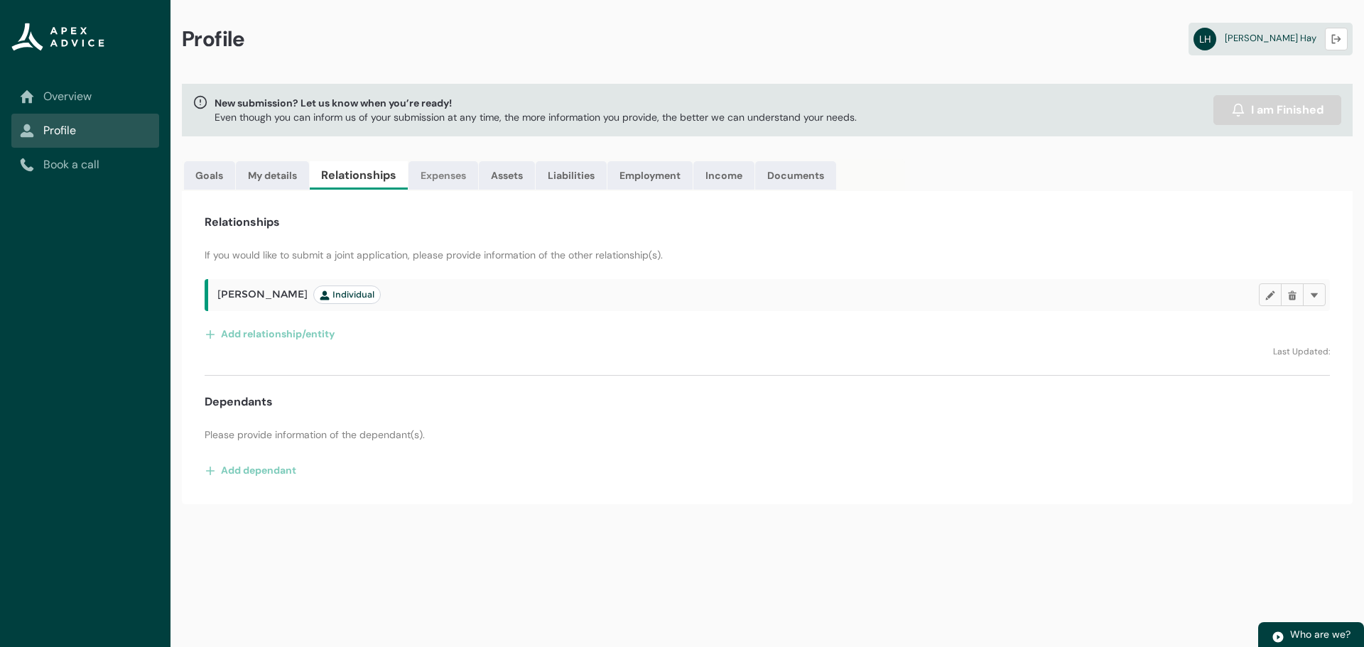
click at [441, 177] on link "Expenses" at bounding box center [443, 175] width 70 height 28
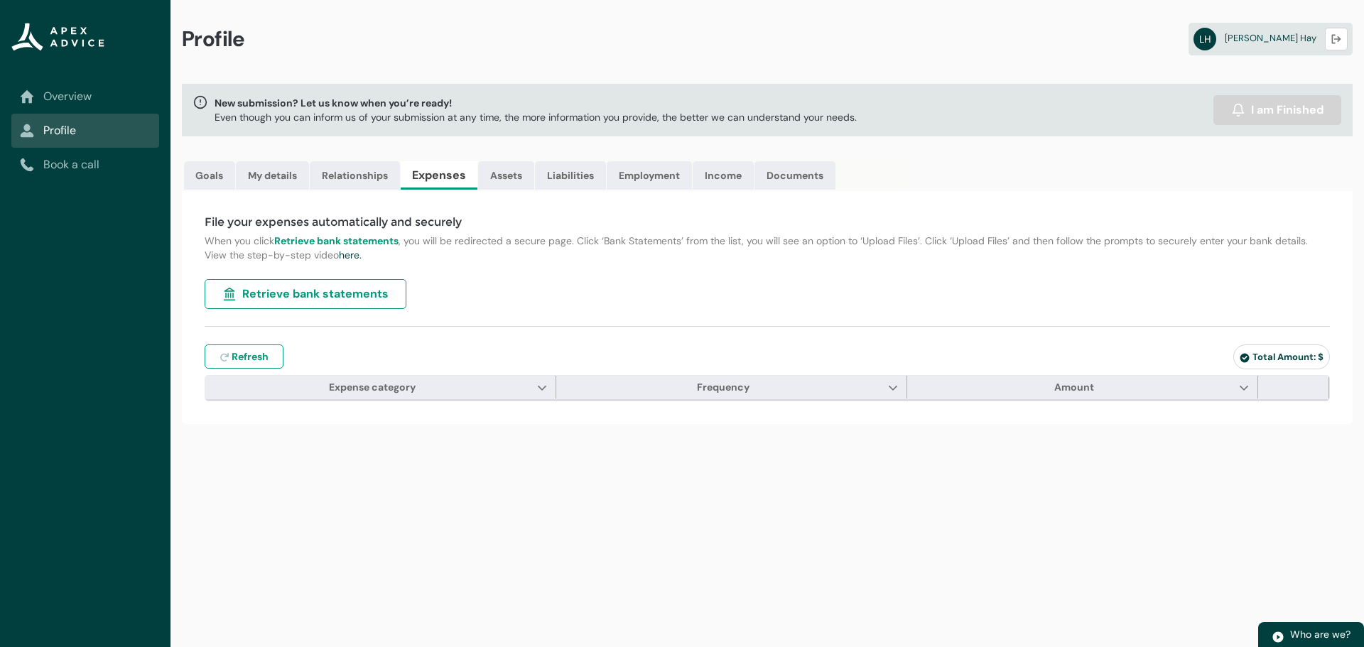
type input "***"
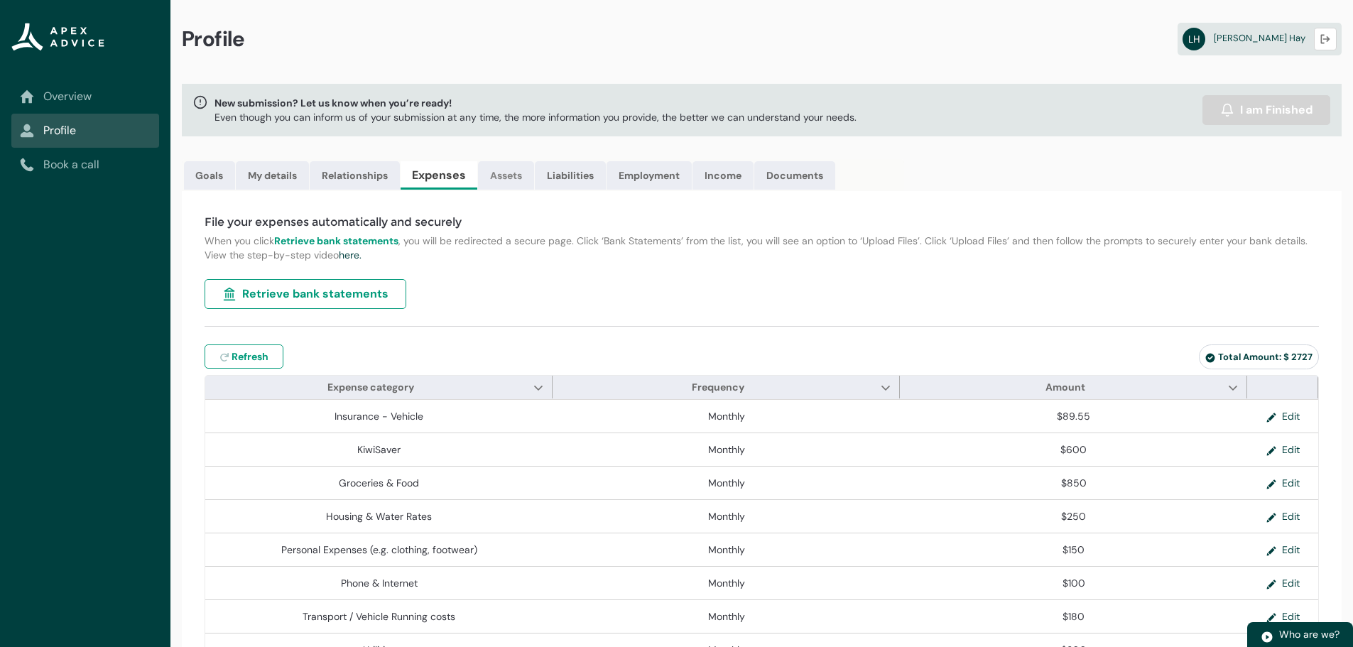
click at [509, 181] on link "Assets" at bounding box center [506, 175] width 56 height 28
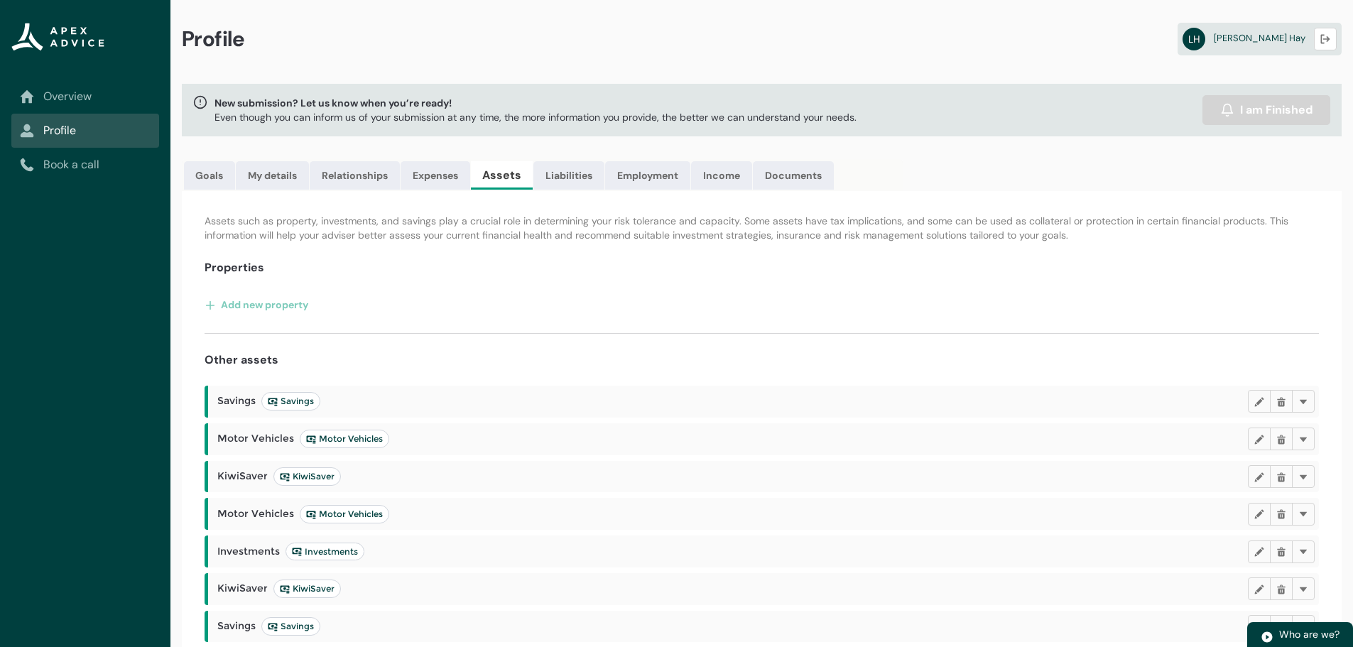
click at [658, 238] on p "Assets such as property, investments, and savings play a crucial role in determ…" at bounding box center [762, 228] width 1114 height 28
